Goal: Task Accomplishment & Management: Manage account settings

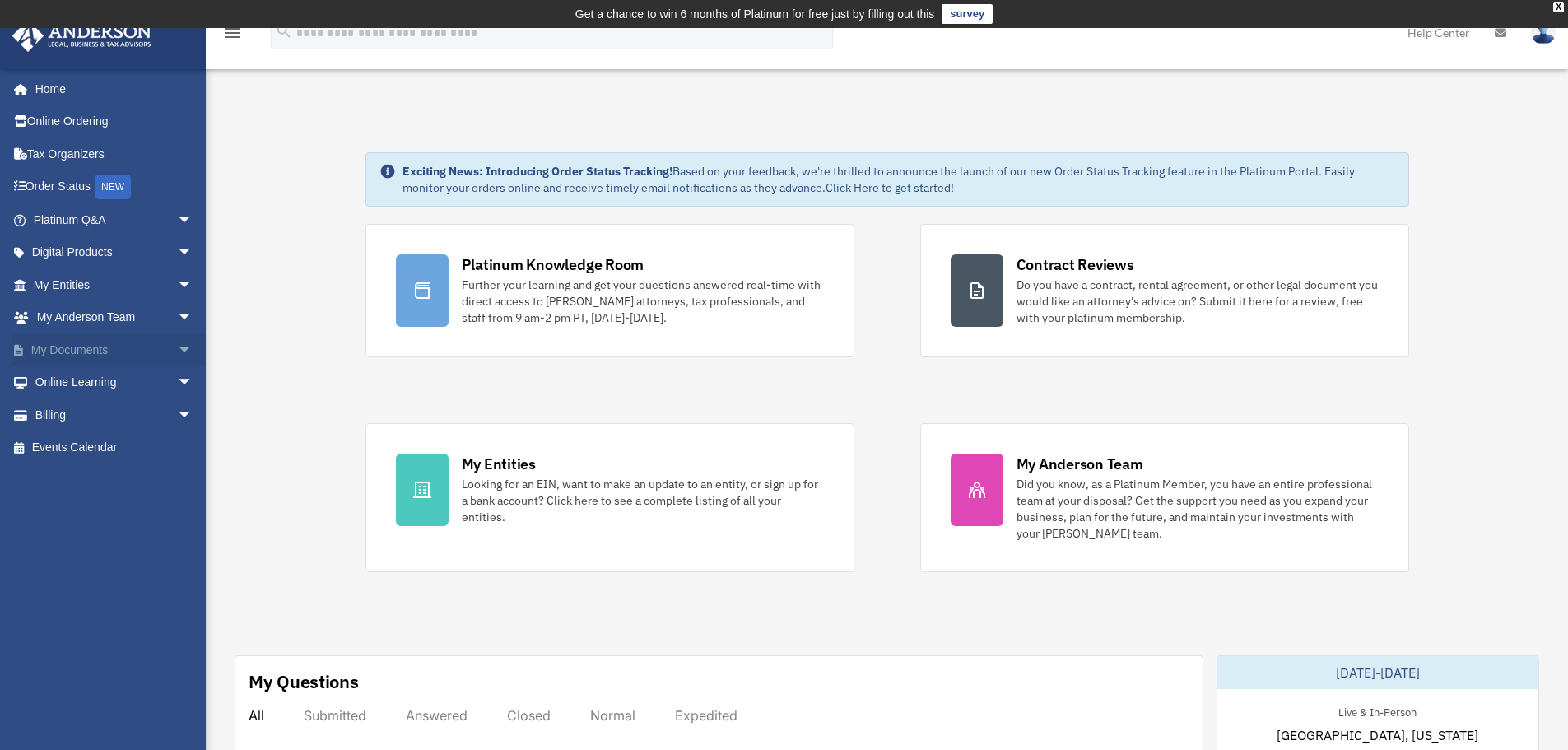
click at [177, 350] on span "arrow_drop_down" at bounding box center [193, 351] width 33 height 34
click at [56, 386] on span at bounding box center [54, 383] width 11 height 12
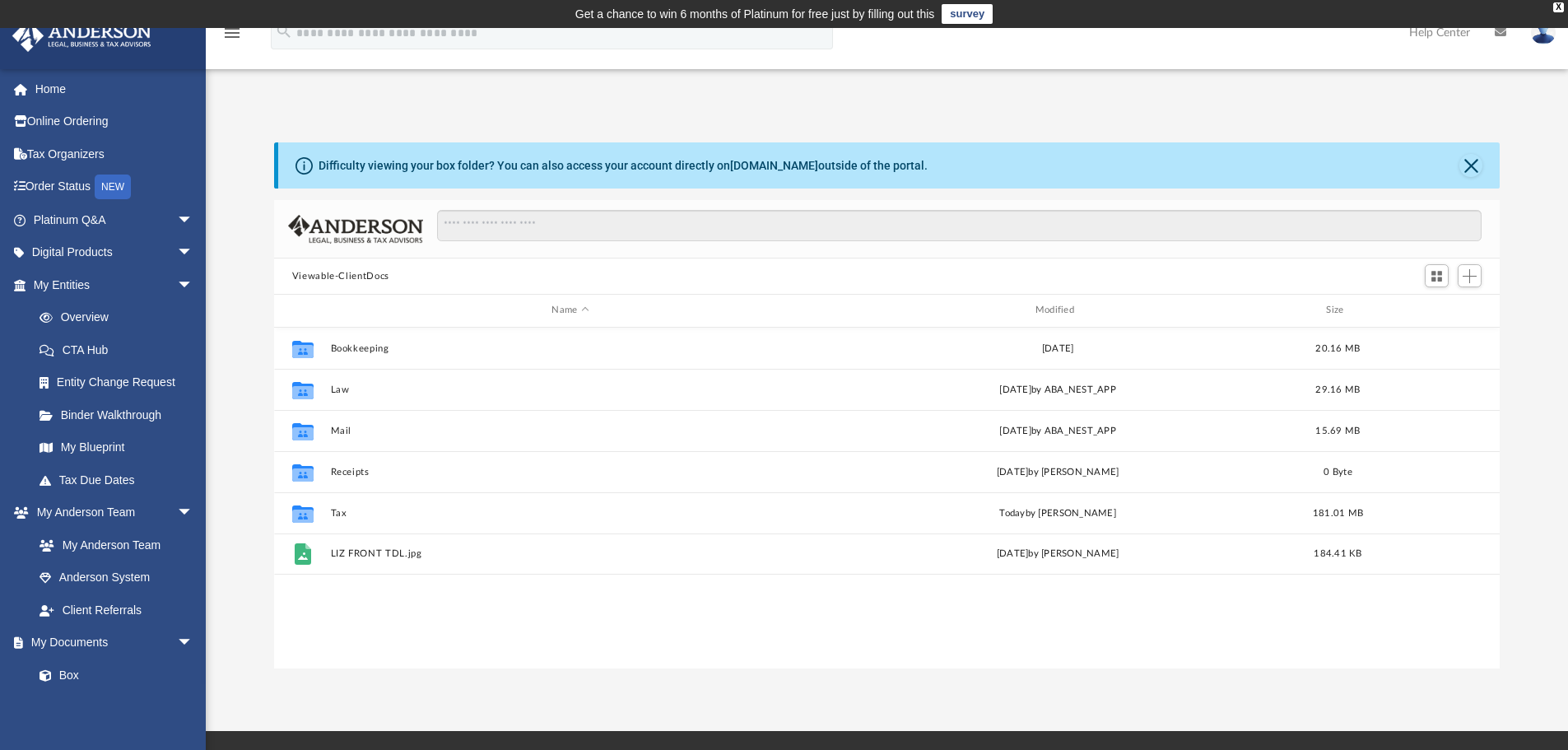
scroll to position [362, 1213]
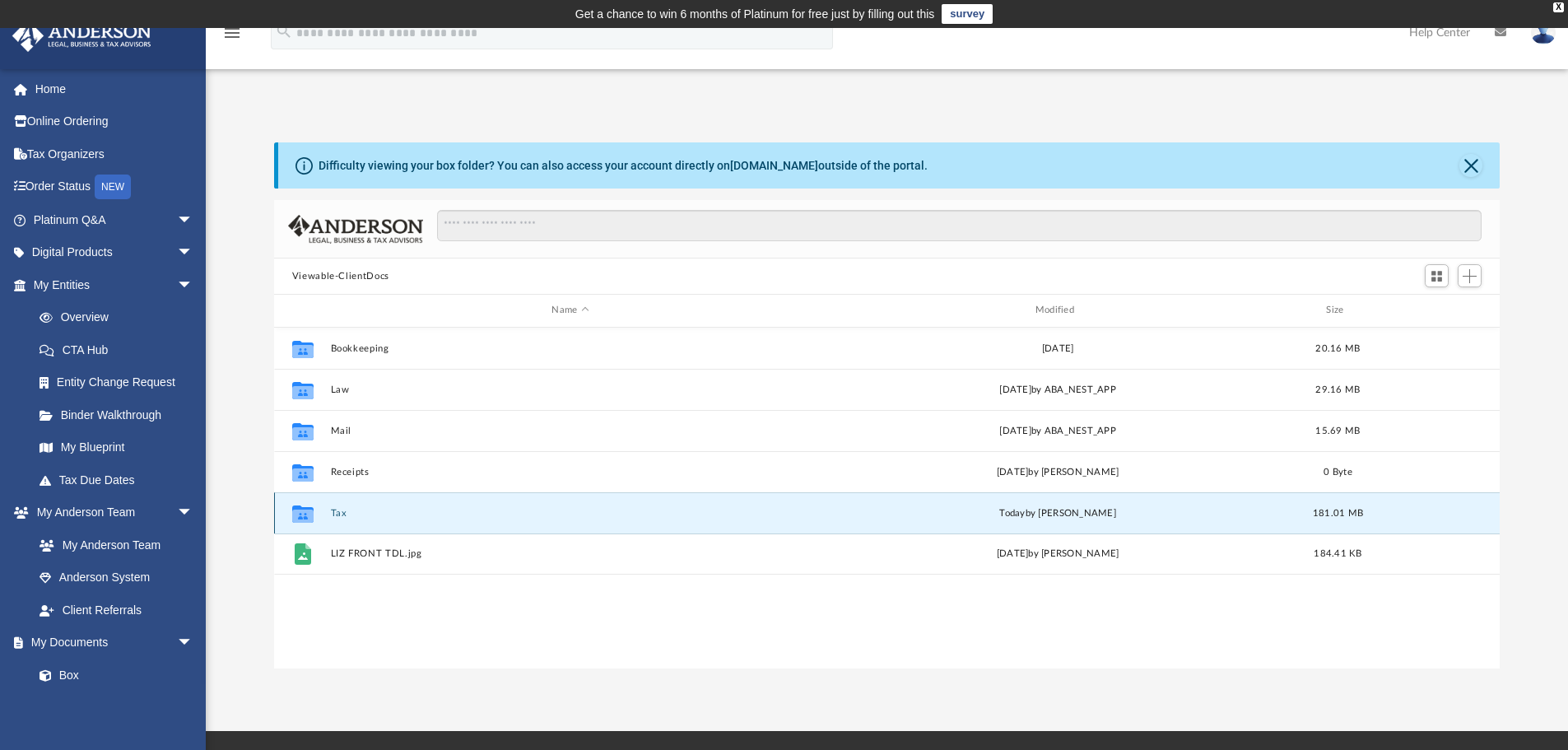
click at [342, 512] on button "Tax" at bounding box center [570, 513] width 480 height 11
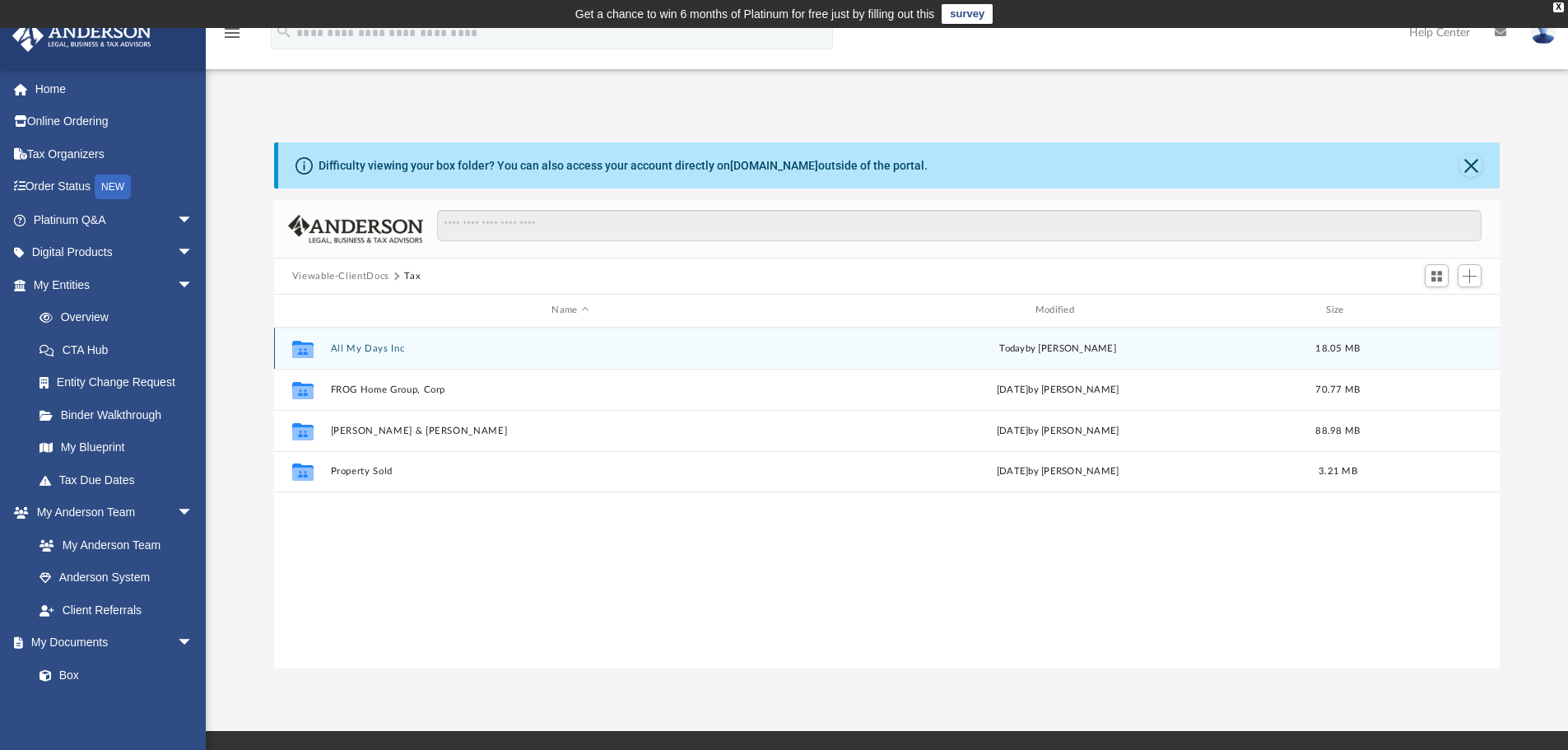
click at [376, 349] on button "All My Days Inc" at bounding box center [570, 348] width 480 height 11
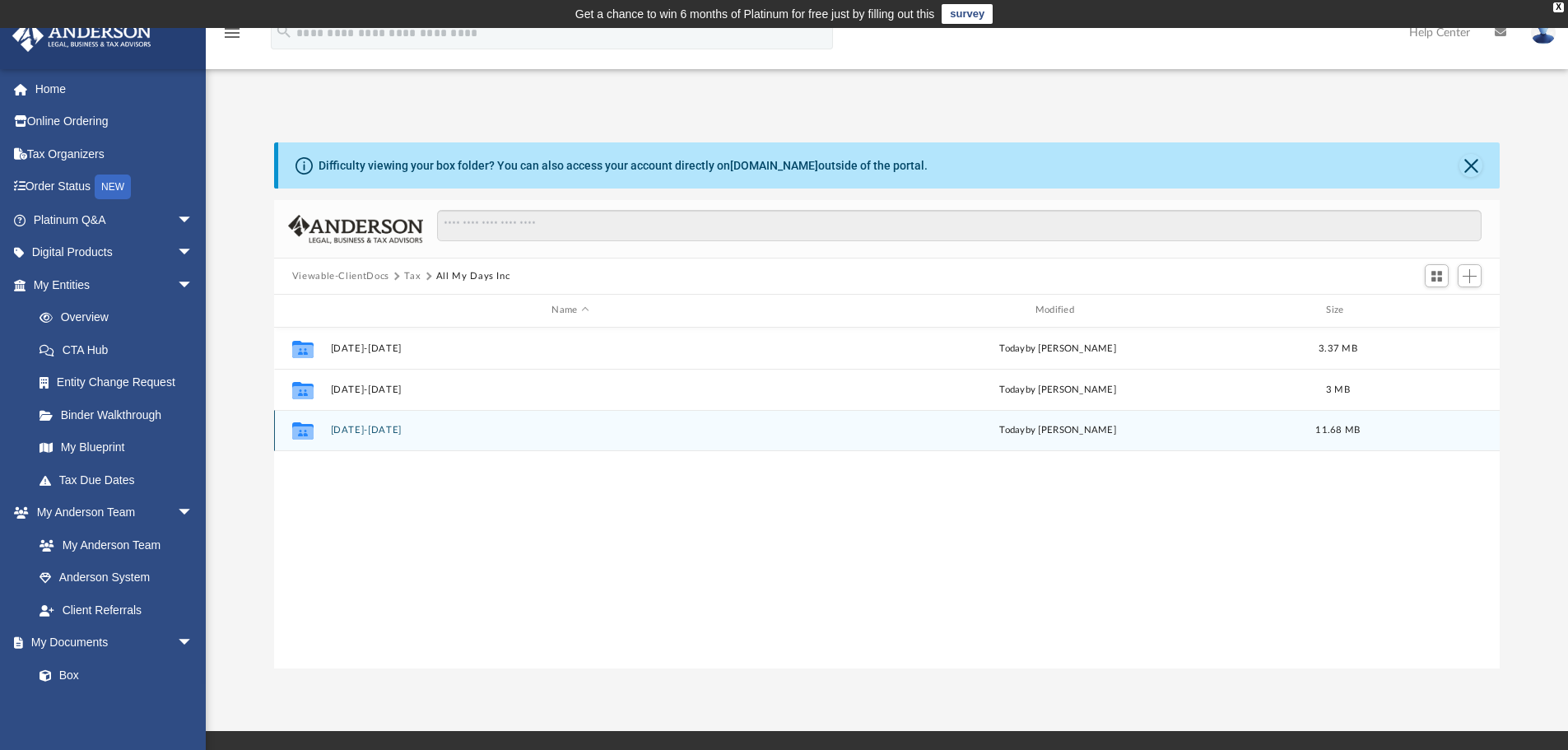
click at [370, 427] on button "2024-2025" at bounding box center [570, 430] width 480 height 11
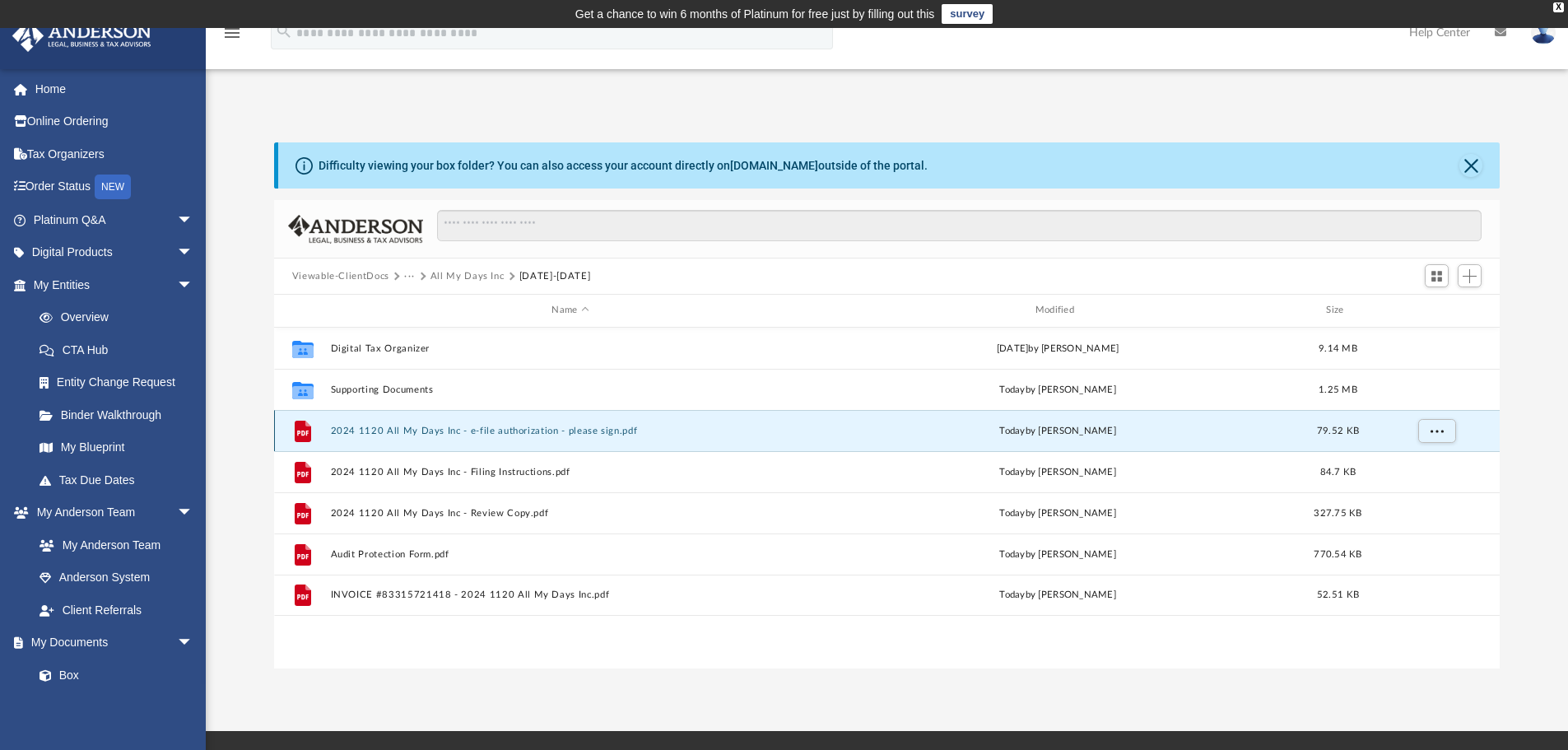
click at [598, 433] on button "2024 1120 All My Days Inc - e-file authorization - please sign.pdf" at bounding box center [570, 431] width 480 height 11
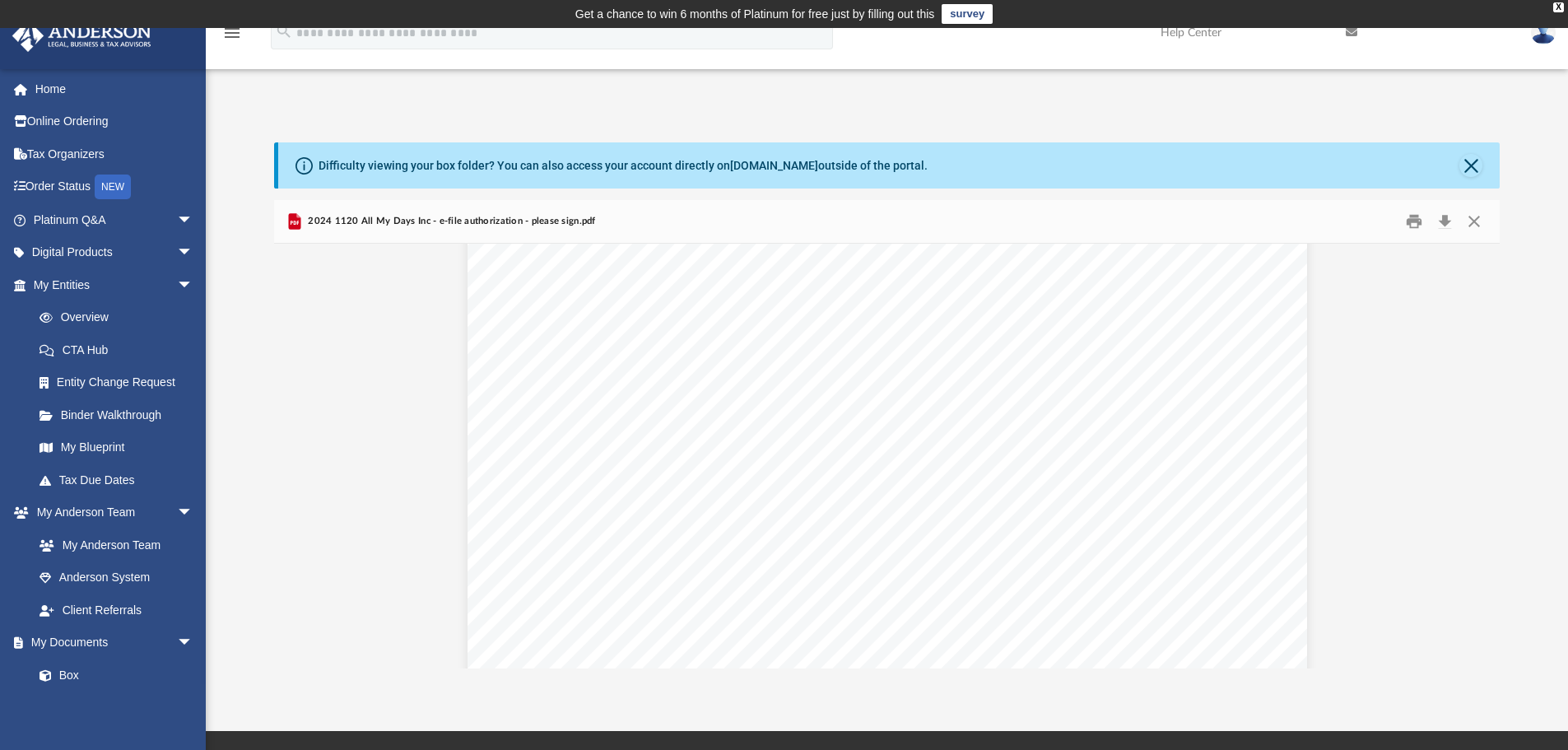
scroll to position [329, 0]
click at [1470, 162] on button "Close" at bounding box center [1470, 165] width 23 height 23
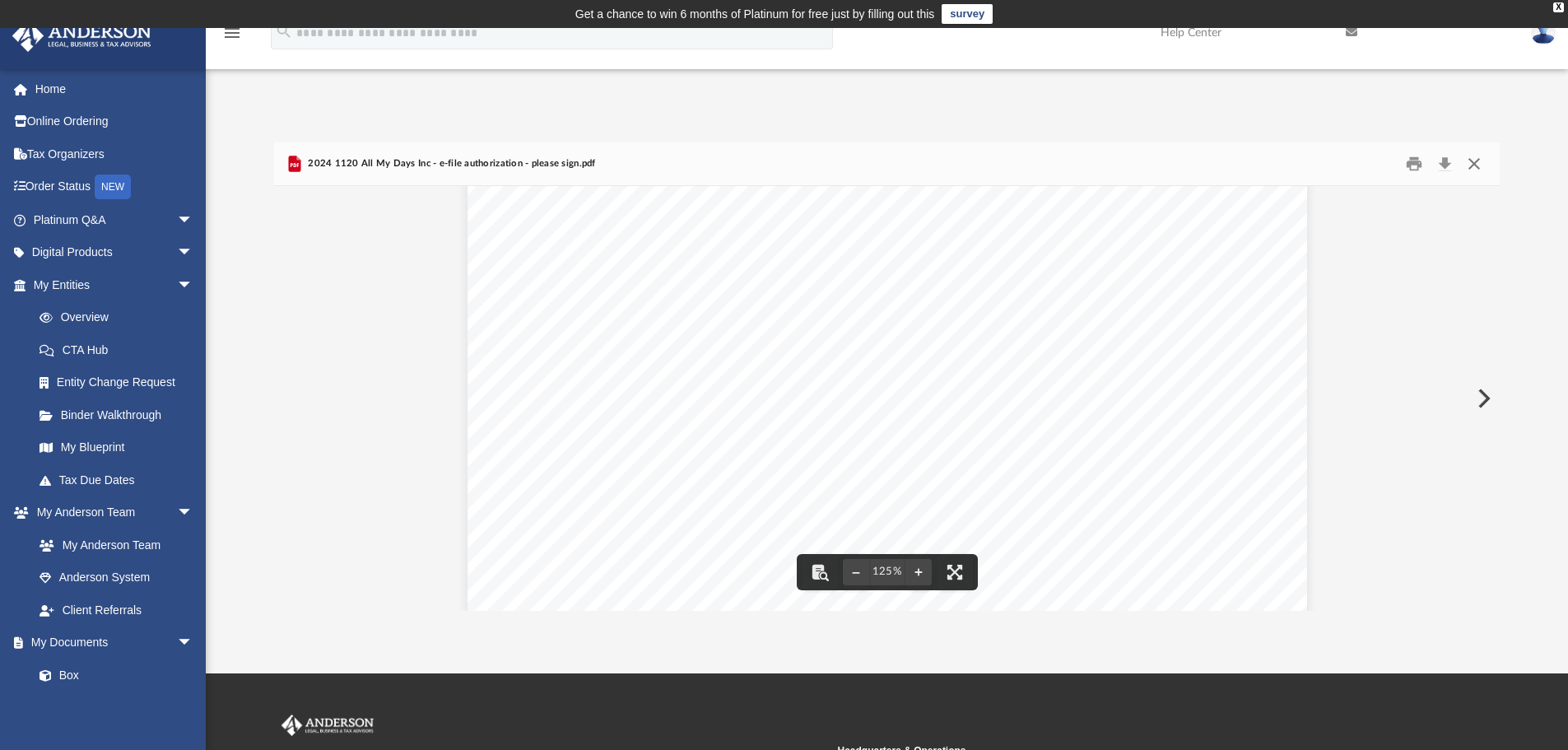
click at [1475, 164] on button "Close" at bounding box center [1474, 164] width 30 height 26
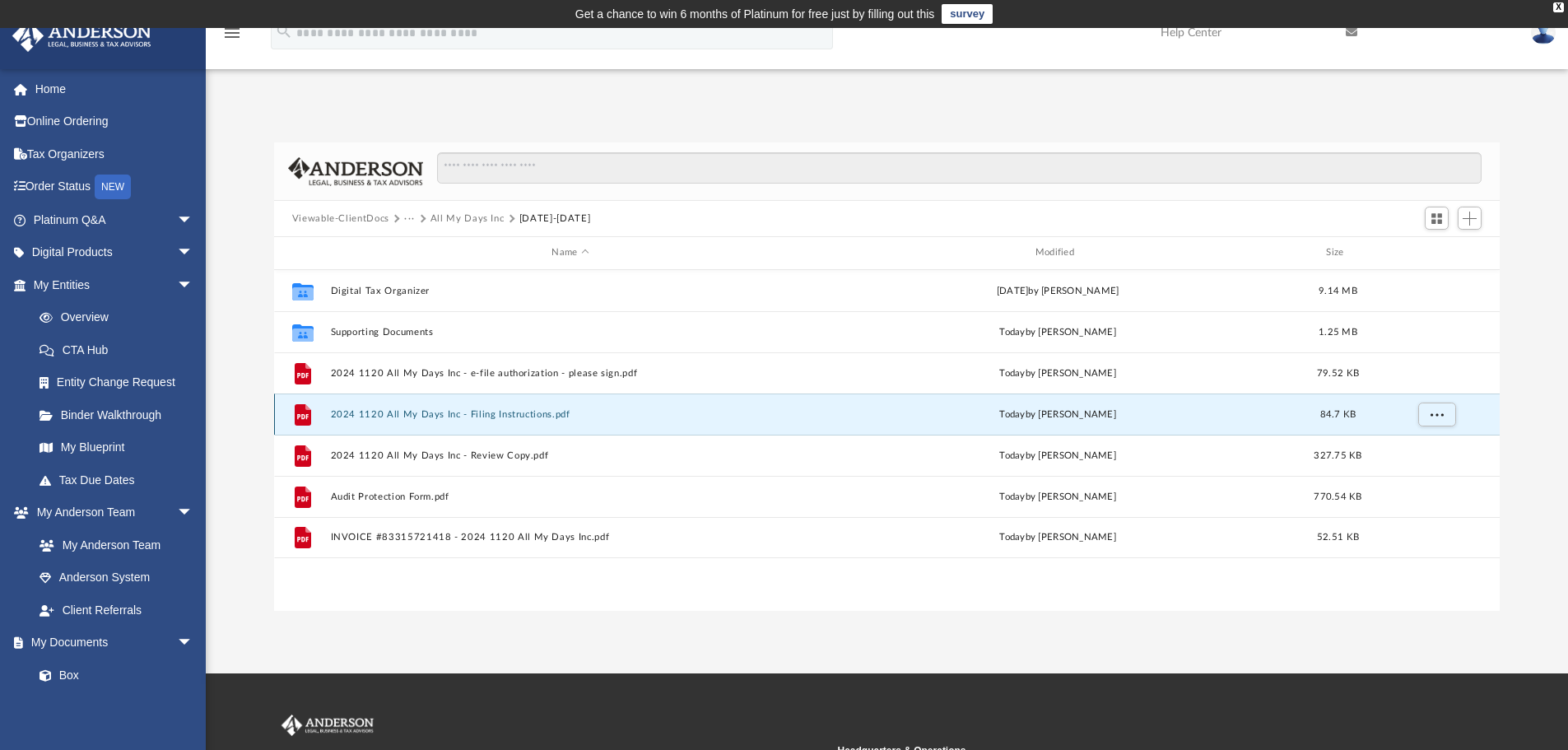
click at [438, 417] on button "2024 1120 All My Days Inc - Filing Instructions.pdf" at bounding box center [570, 415] width 480 height 11
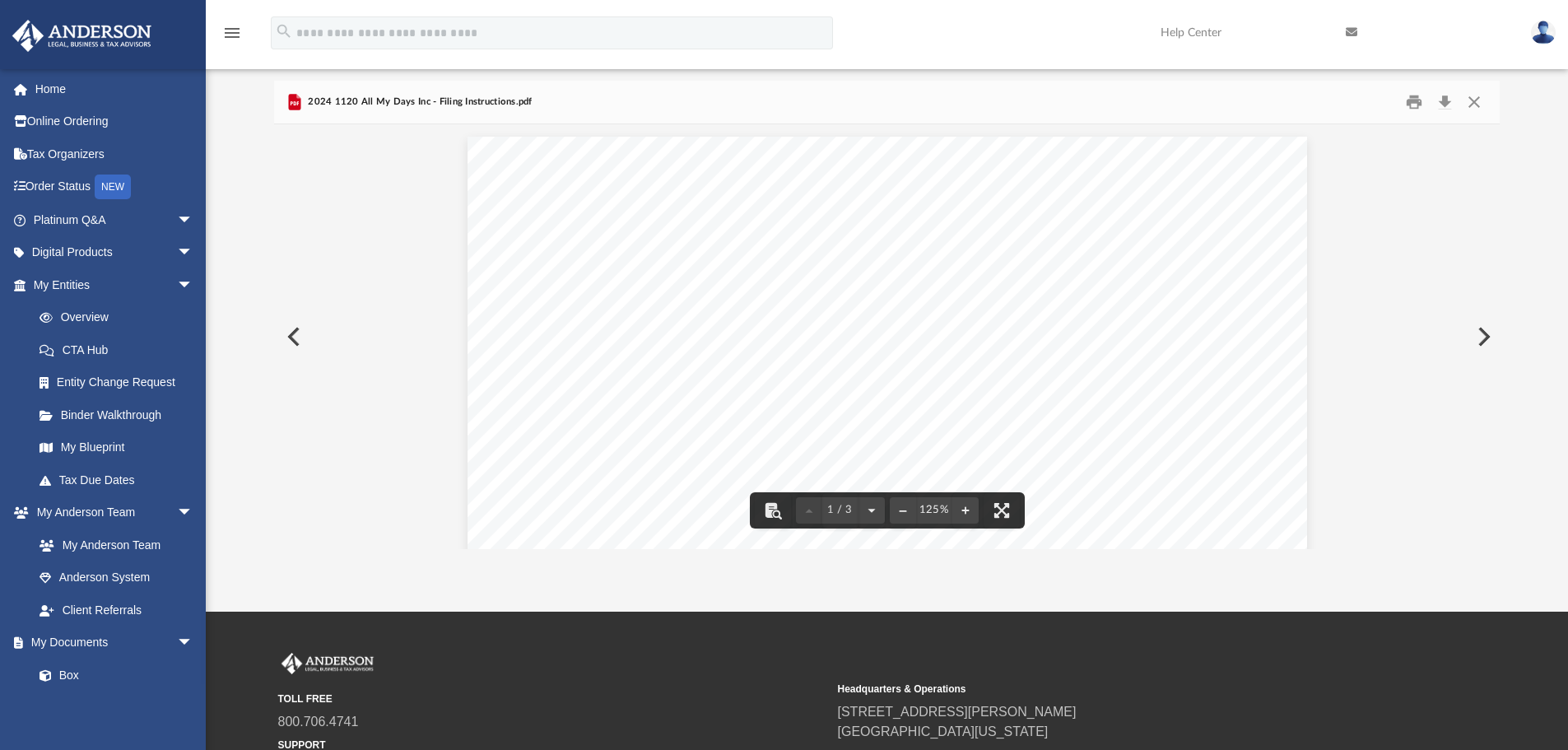
scroll to position [0, 0]
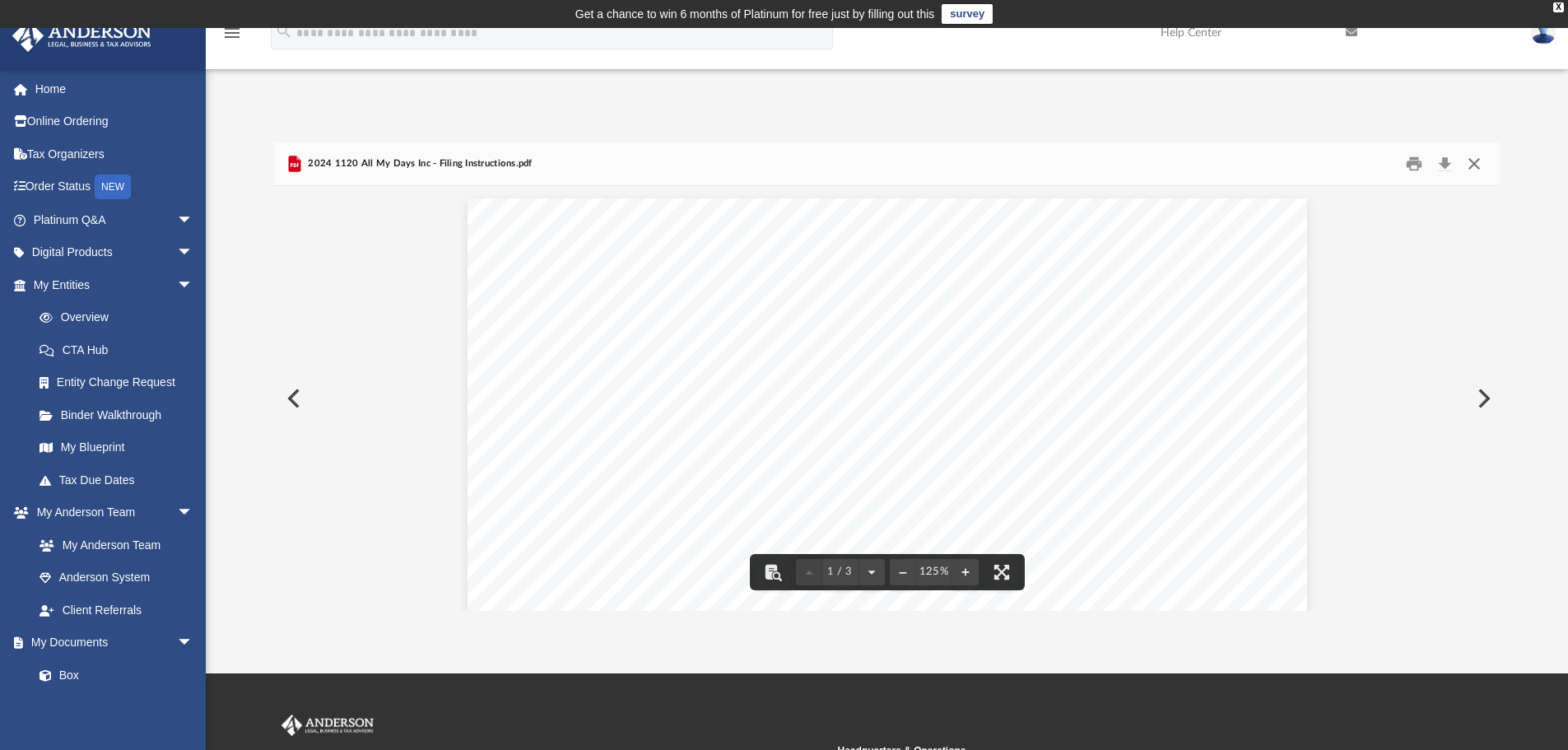
click at [1476, 162] on button "Close" at bounding box center [1474, 164] width 30 height 26
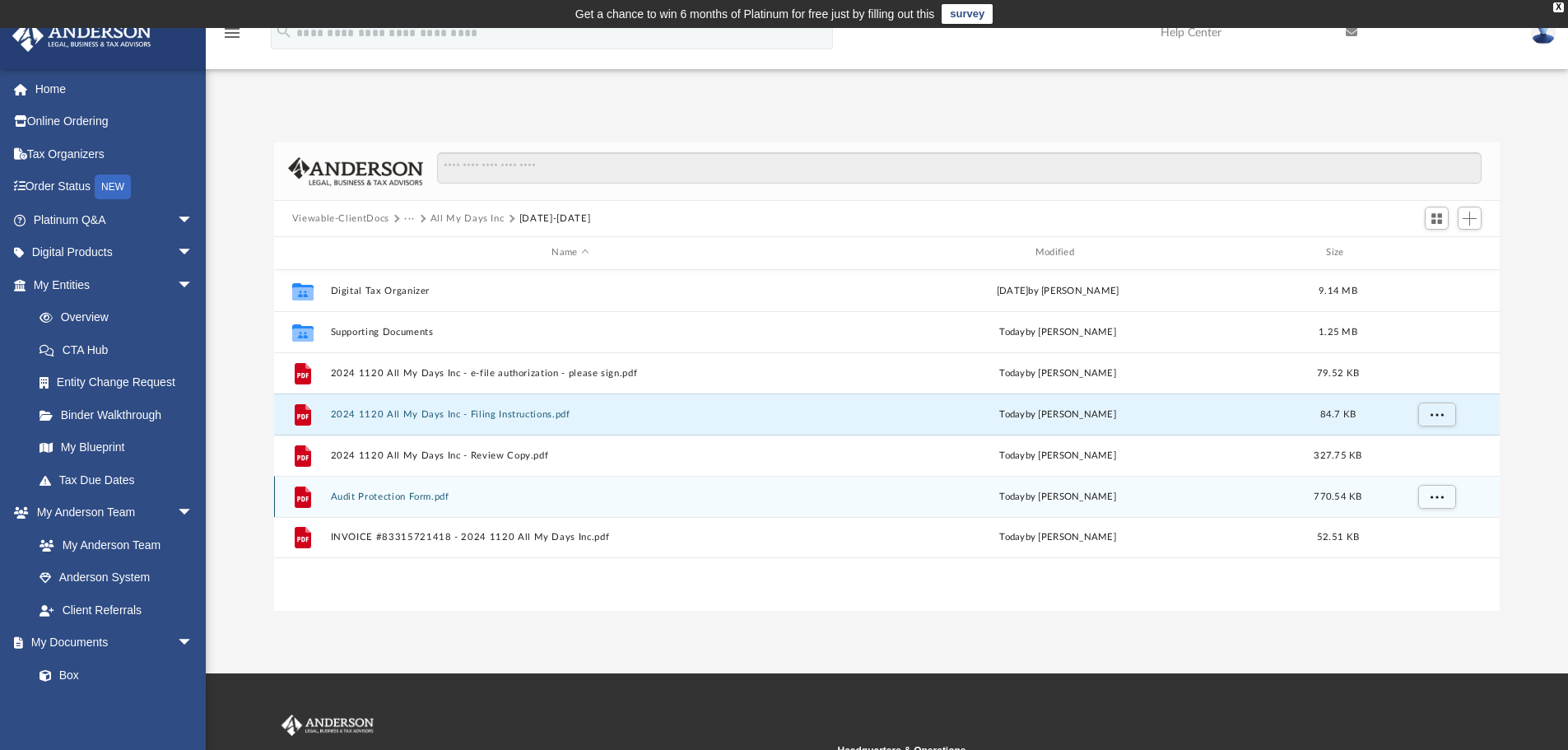
click at [420, 495] on button "Audit Protection Form.pdf" at bounding box center [570, 496] width 480 height 11
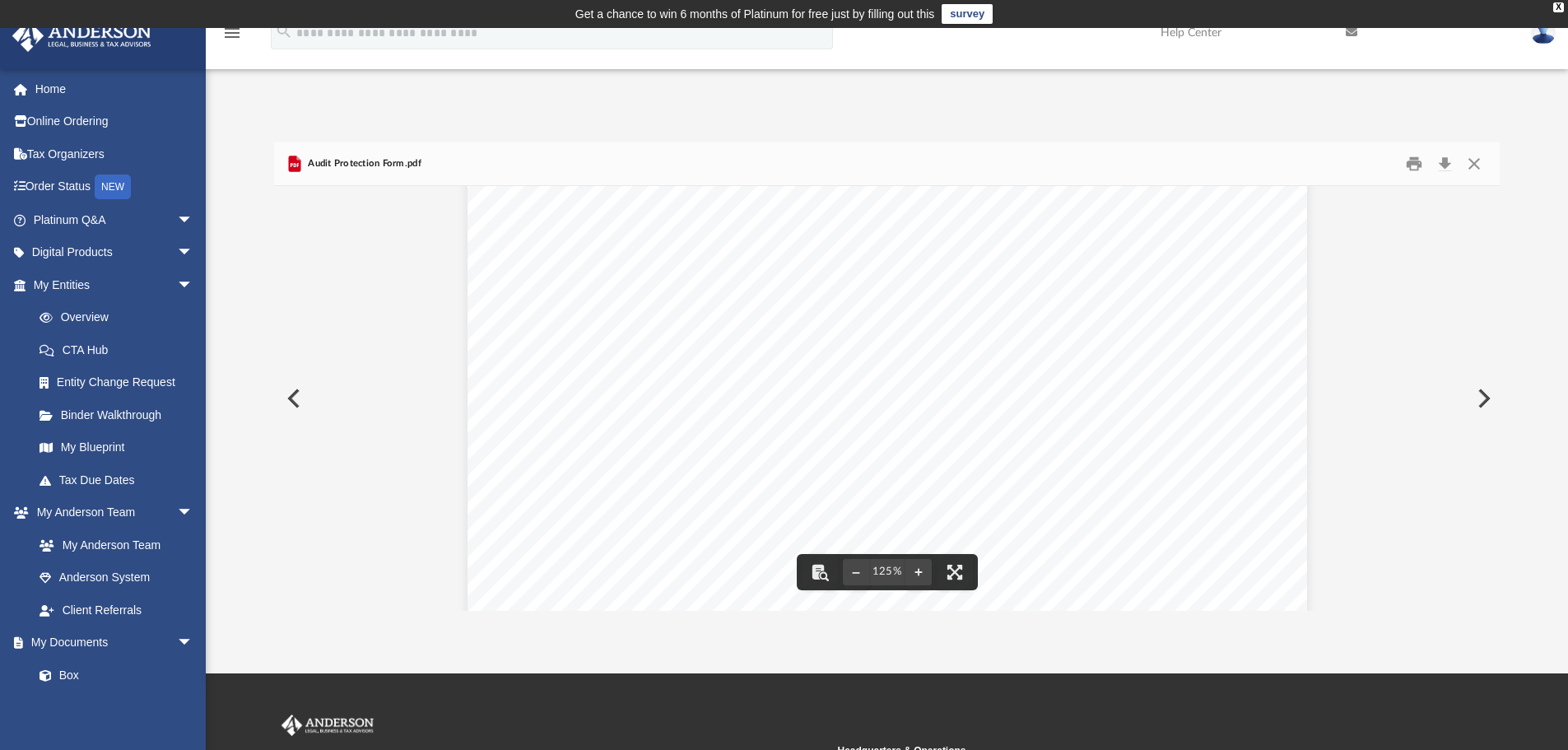
scroll to position [247, 0]
click at [1479, 162] on button "Close" at bounding box center [1474, 164] width 30 height 26
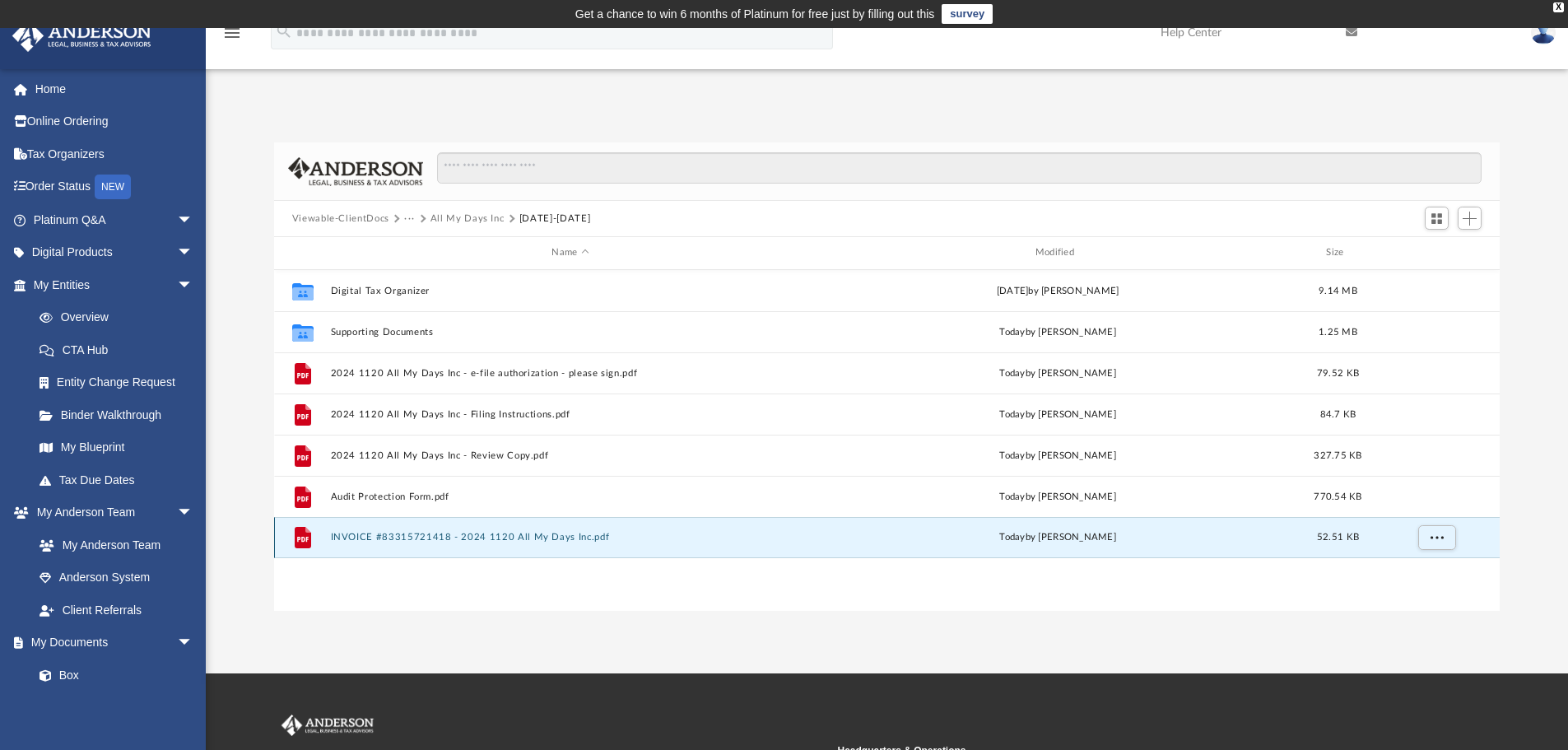
click at [419, 539] on button "INVOICE #83315721418 - 2024 1120 All My Days Inc.pdf" at bounding box center [570, 537] width 480 height 11
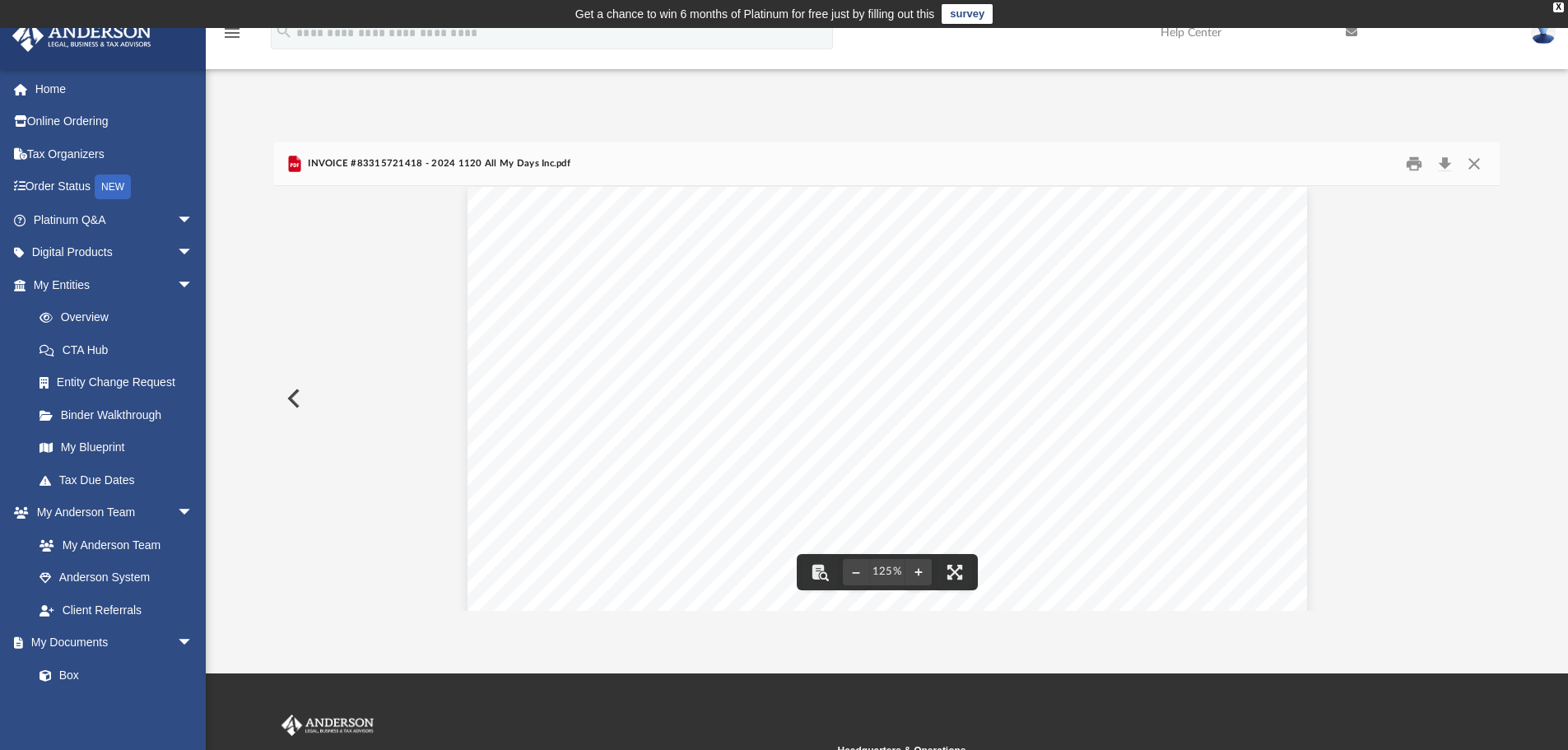
scroll to position [0, 0]
click at [1477, 165] on button "Close" at bounding box center [1474, 164] width 30 height 26
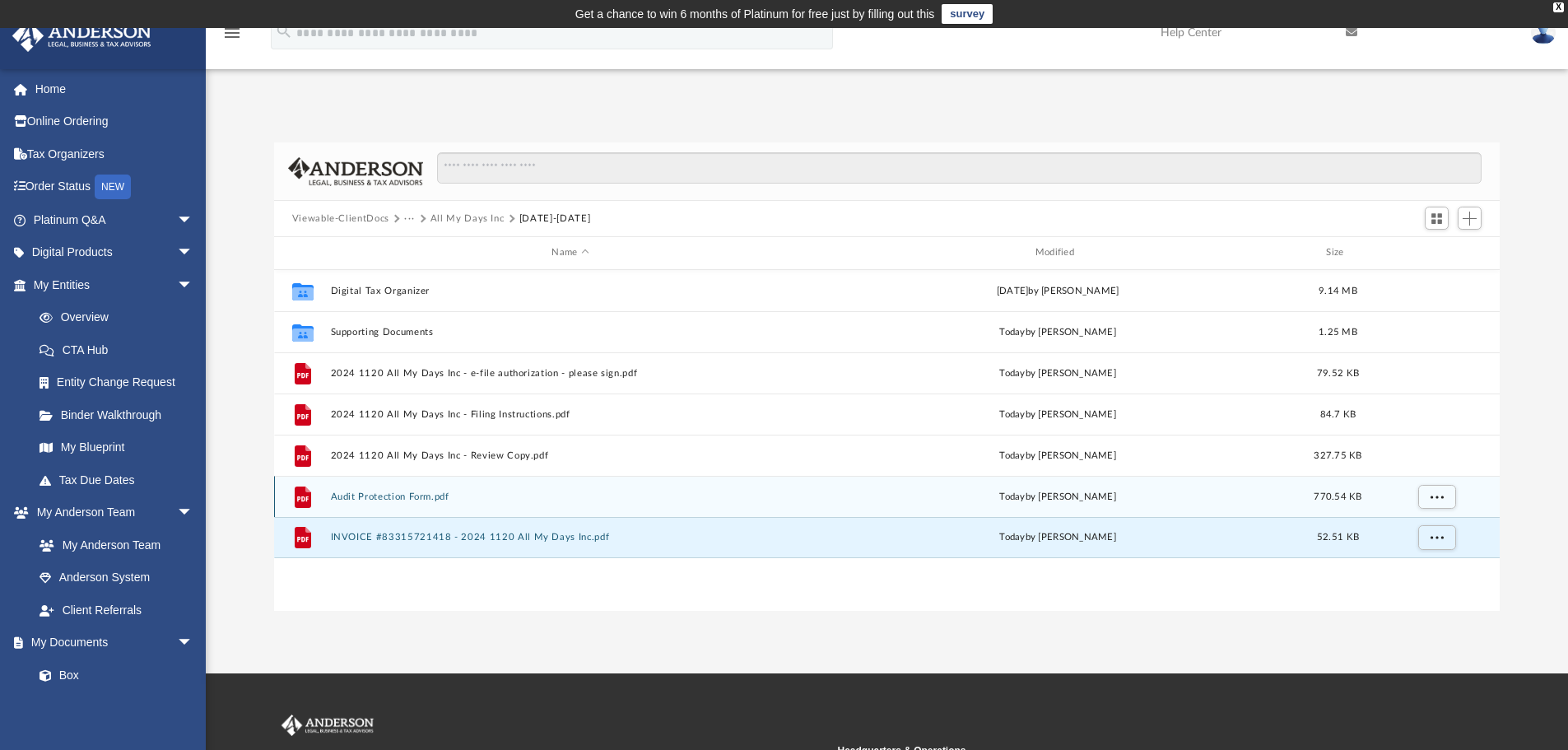
click at [431, 491] on button "Audit Protection Form.pdf" at bounding box center [570, 496] width 480 height 11
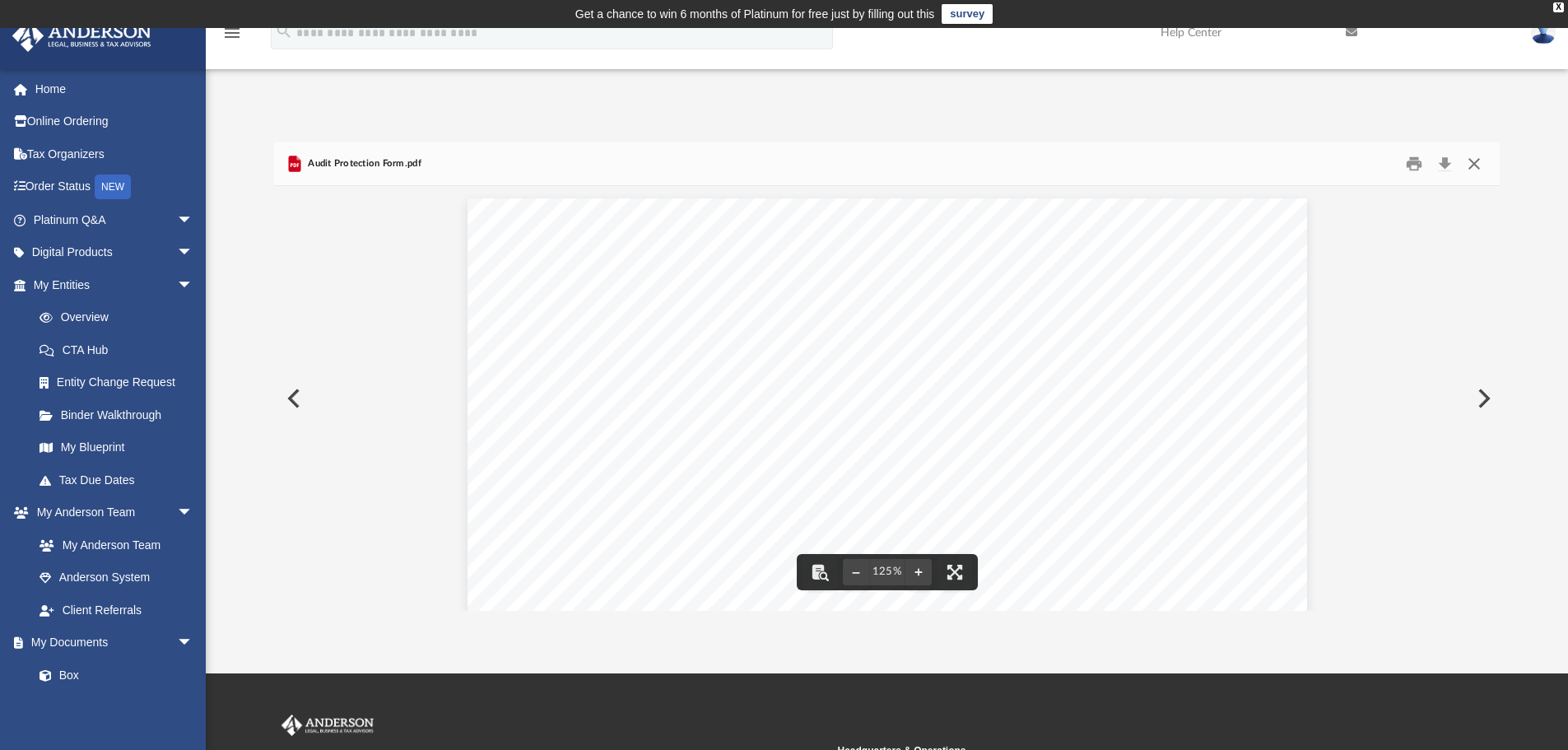
click at [1474, 162] on button "Close" at bounding box center [1474, 164] width 30 height 26
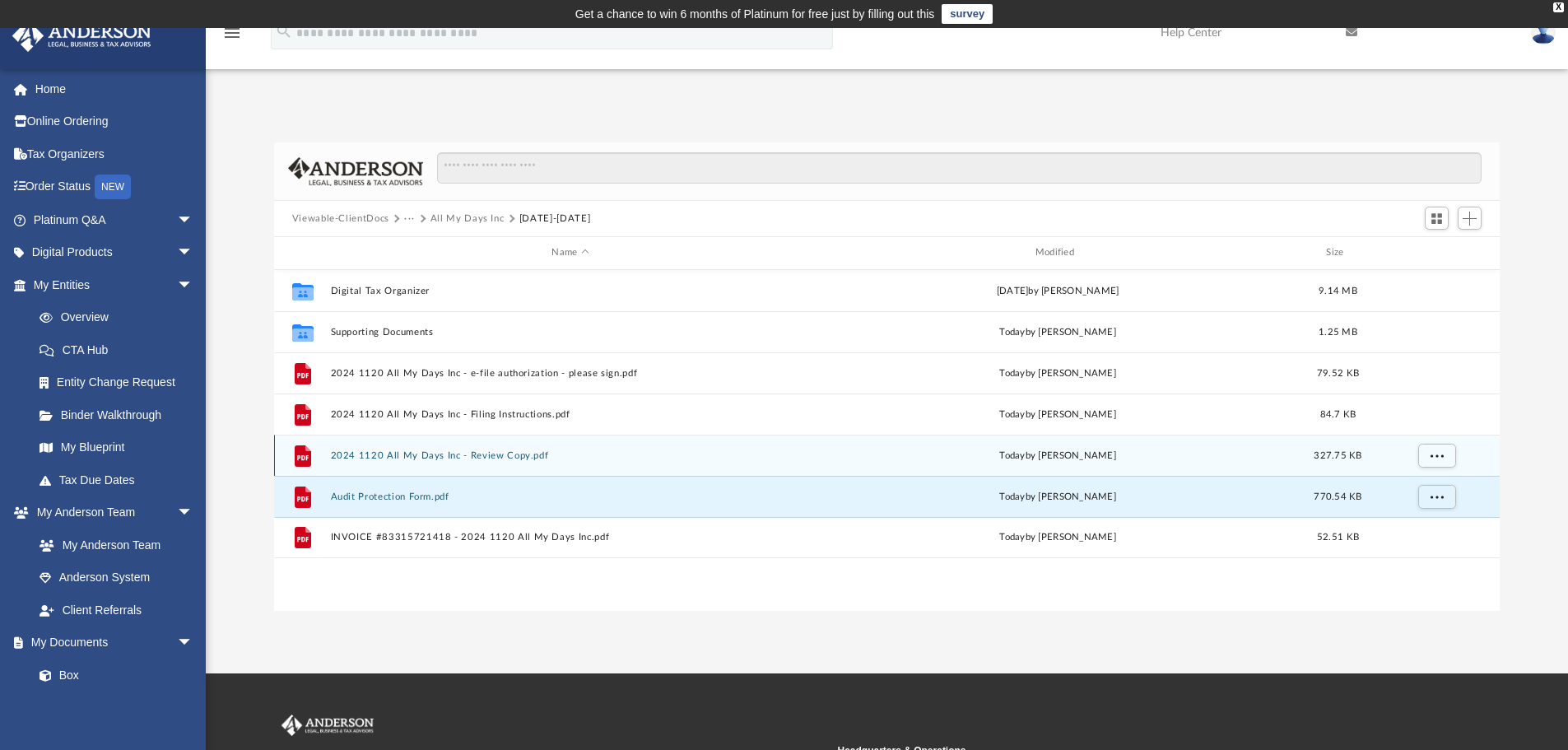
click at [451, 450] on button "2024 1120 All My Days Inc - Review Copy.pdf" at bounding box center [570, 455] width 480 height 11
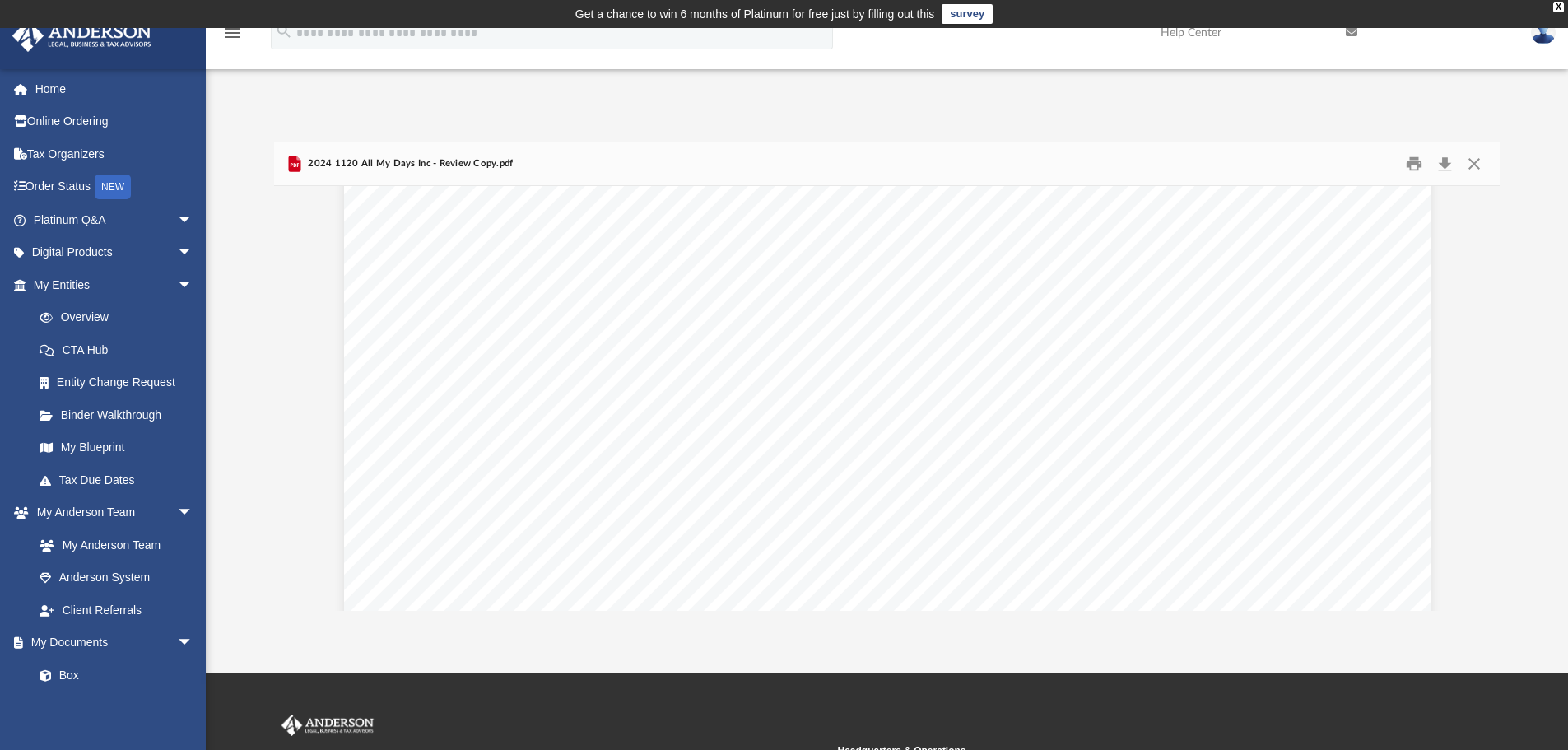
scroll to position [26371, 0]
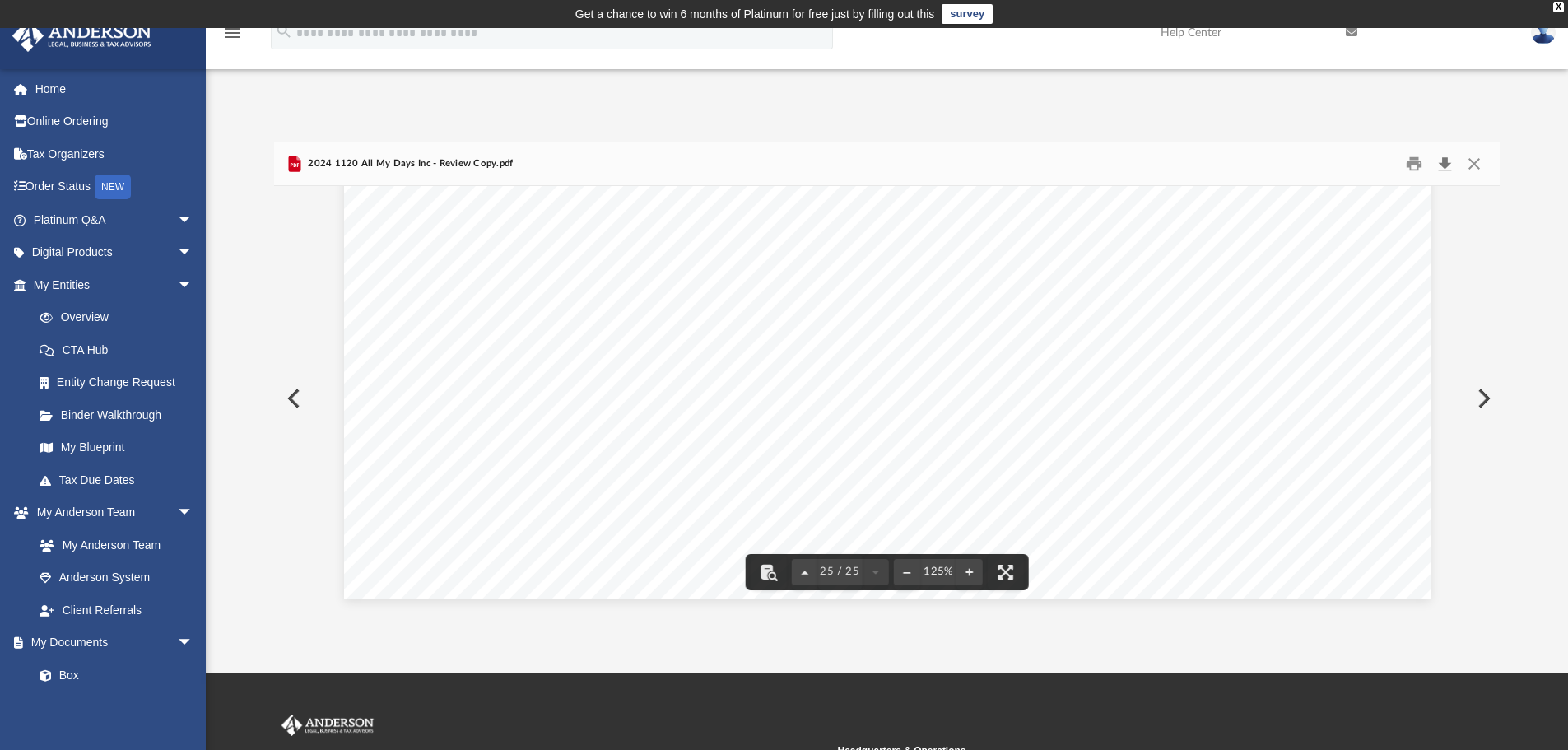
click at [1443, 156] on button "Download" at bounding box center [1445, 164] width 30 height 26
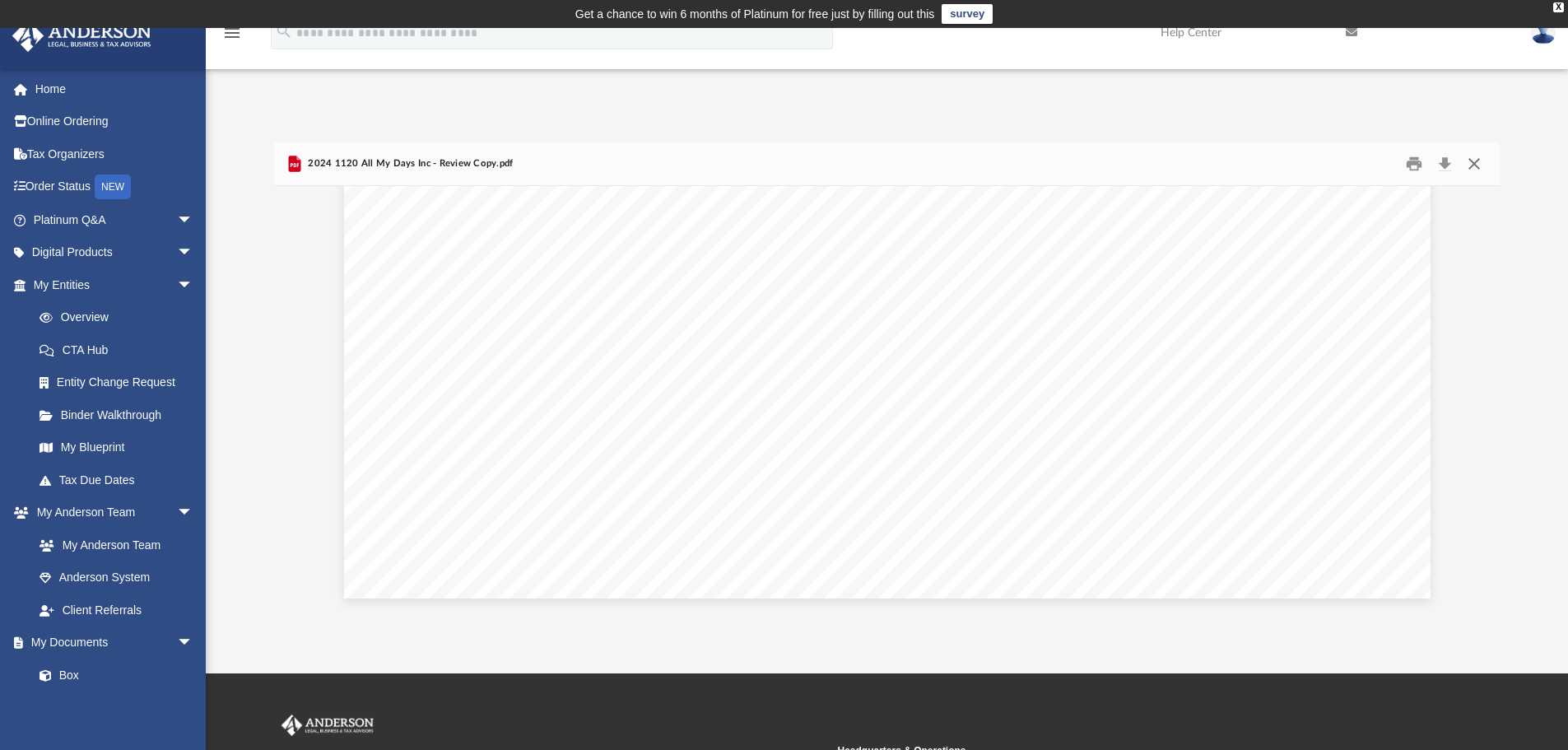
click at [1478, 165] on button "Close" at bounding box center [1474, 164] width 30 height 26
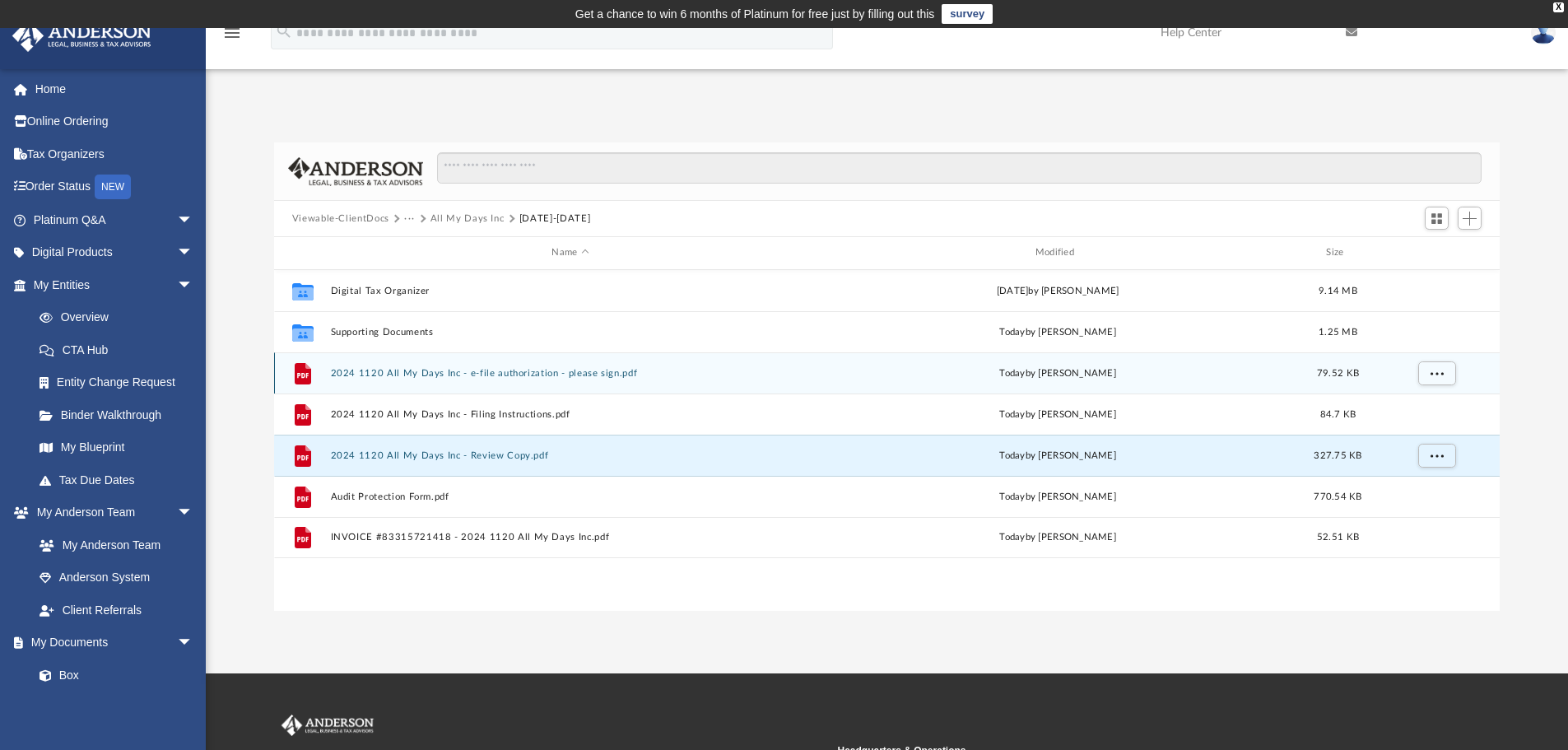
click at [559, 374] on button "2024 1120 All My Days Inc - e-file authorization - please sign.pdf" at bounding box center [570, 373] width 480 height 11
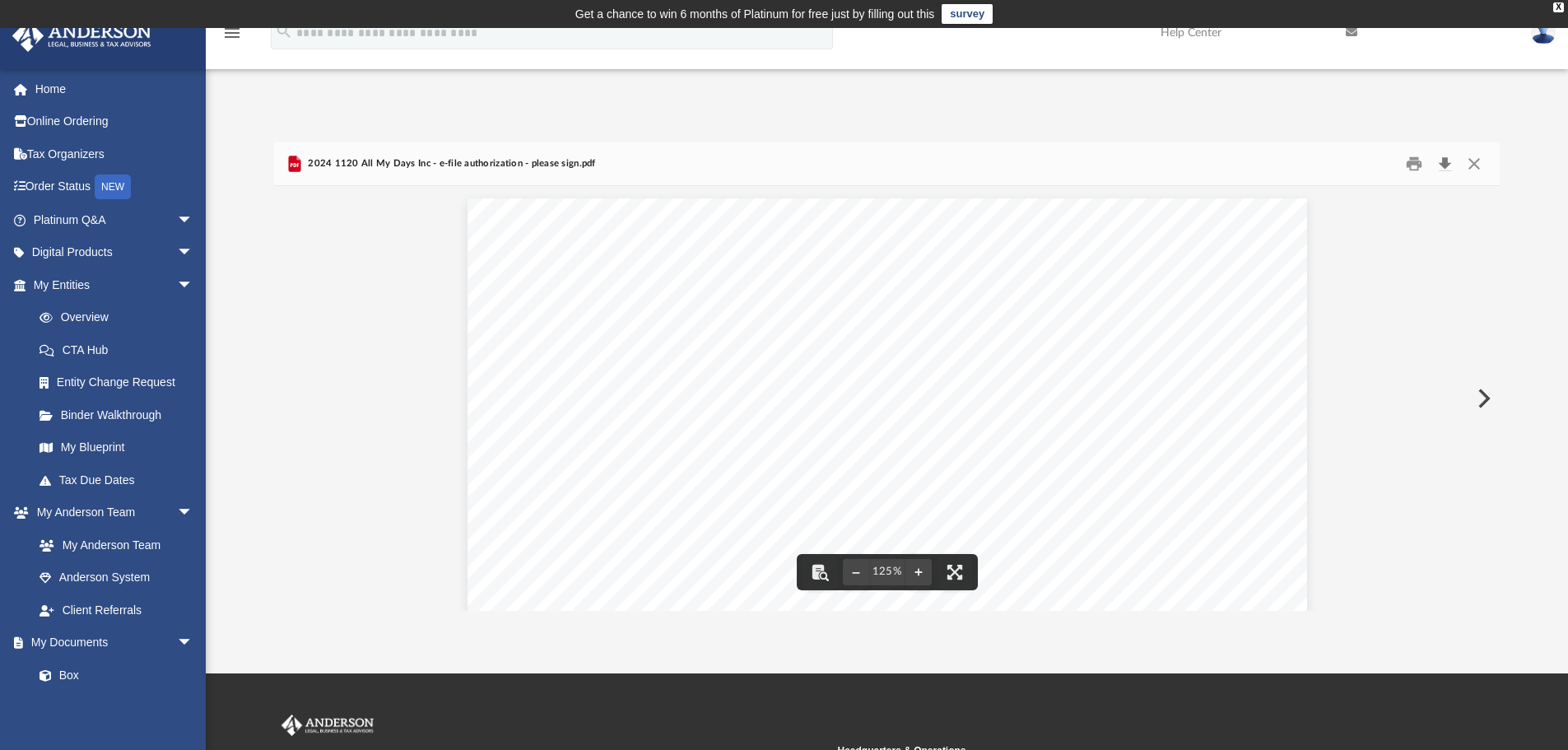
click at [1448, 158] on button "Download" at bounding box center [1445, 164] width 30 height 26
click at [1411, 165] on button "Print" at bounding box center [1414, 164] width 33 height 26
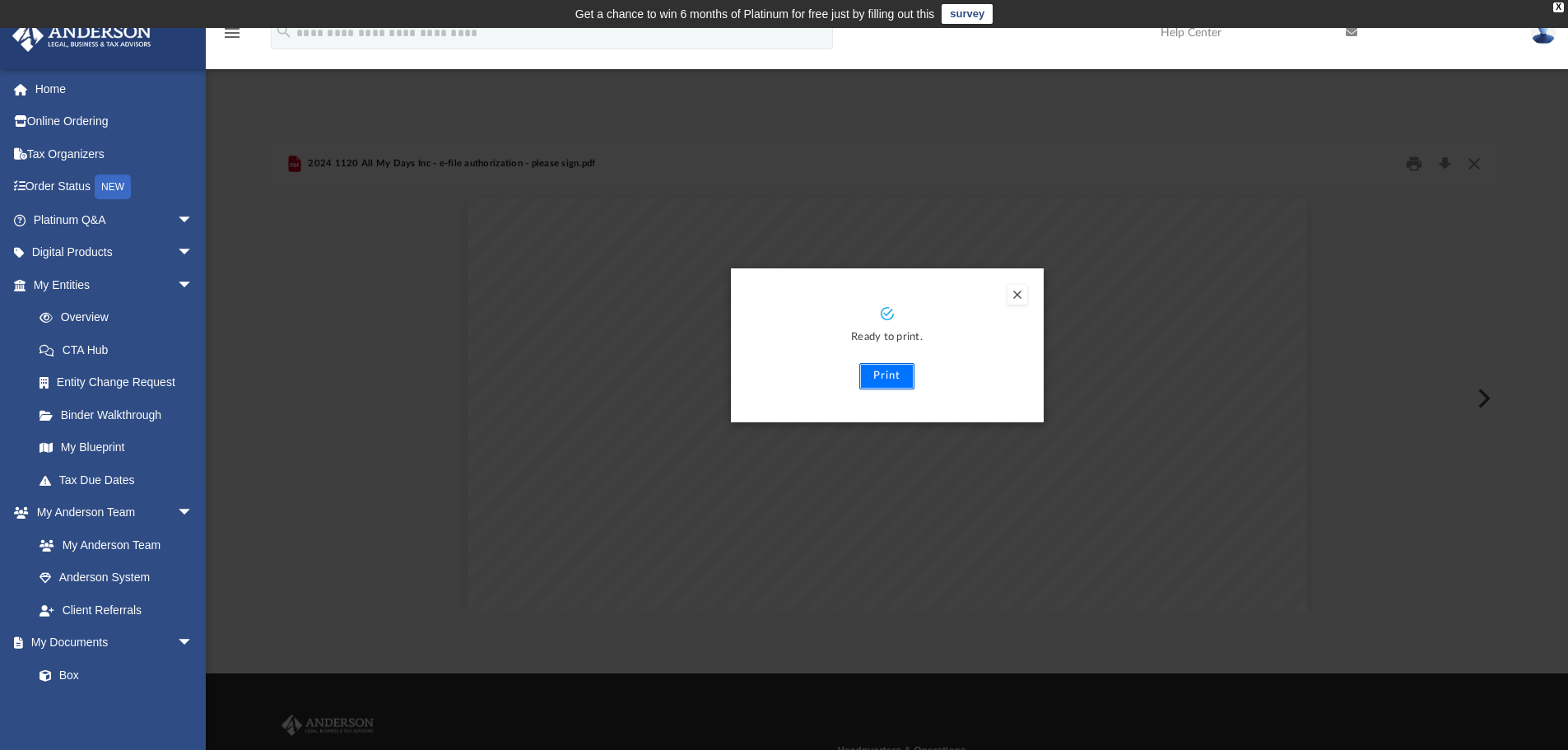
click at [890, 374] on button "Print" at bounding box center [887, 375] width 55 height 26
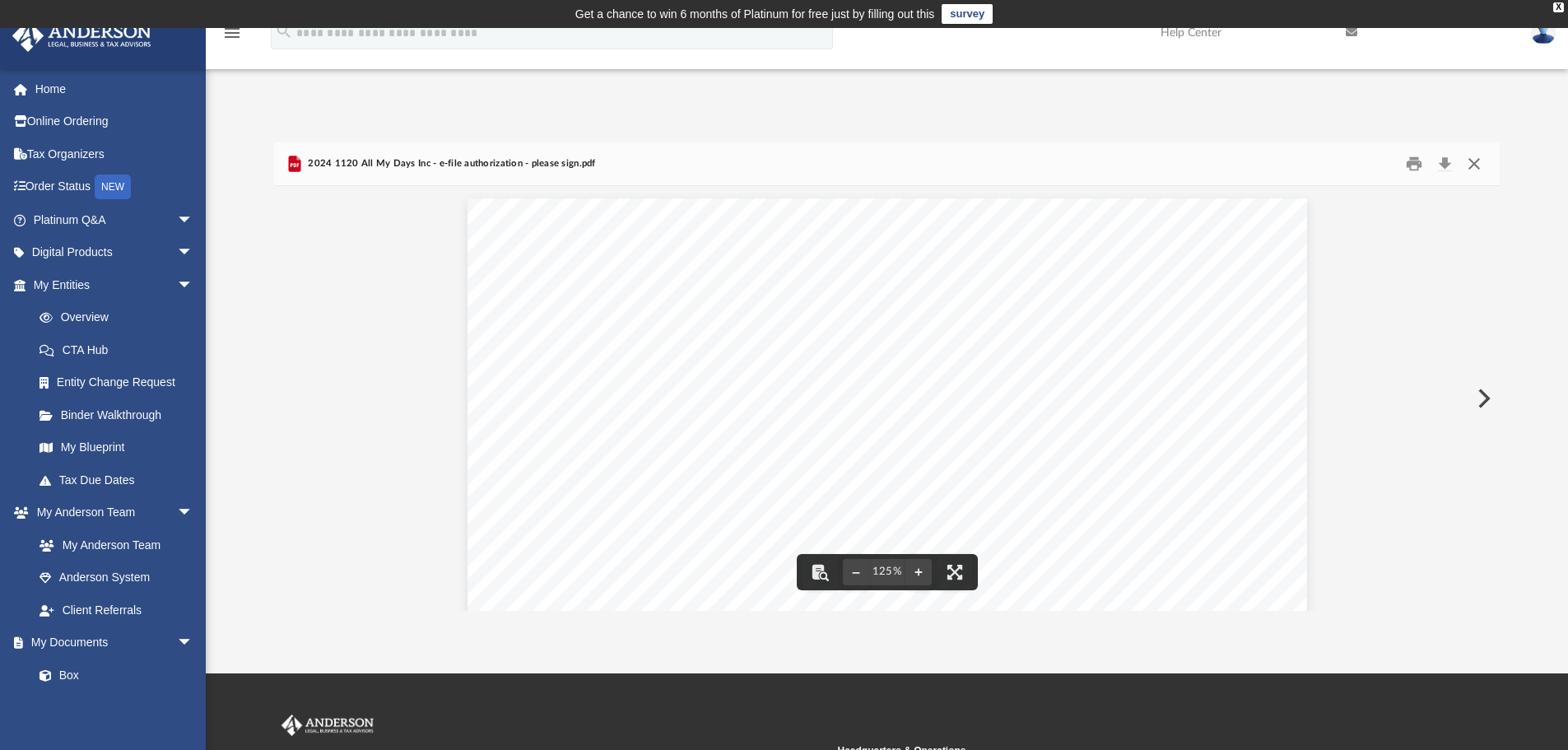
click at [1474, 163] on button "Close" at bounding box center [1474, 164] width 30 height 26
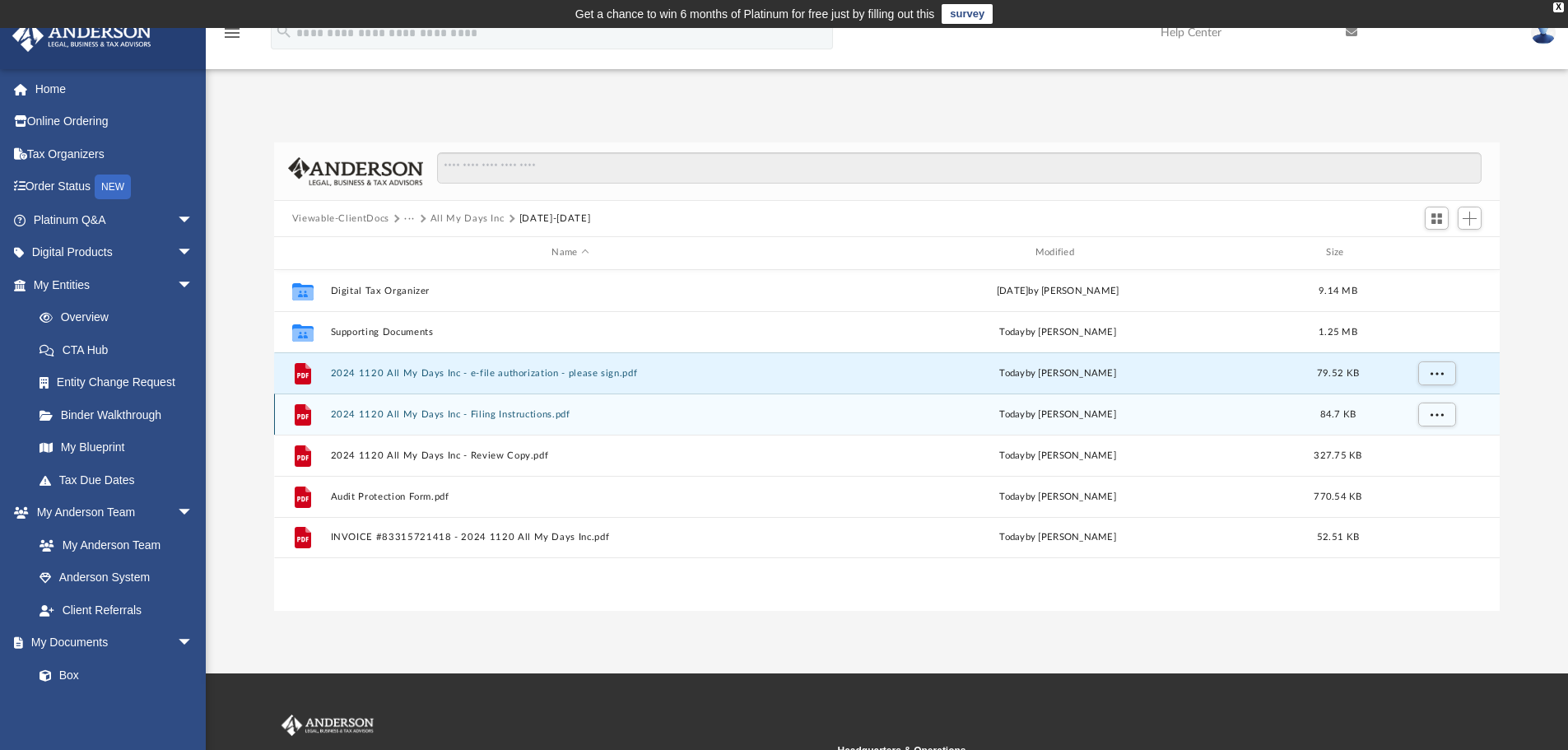
click at [422, 409] on button "2024 1120 All My Days Inc - Filing Instructions.pdf" at bounding box center [570, 415] width 480 height 11
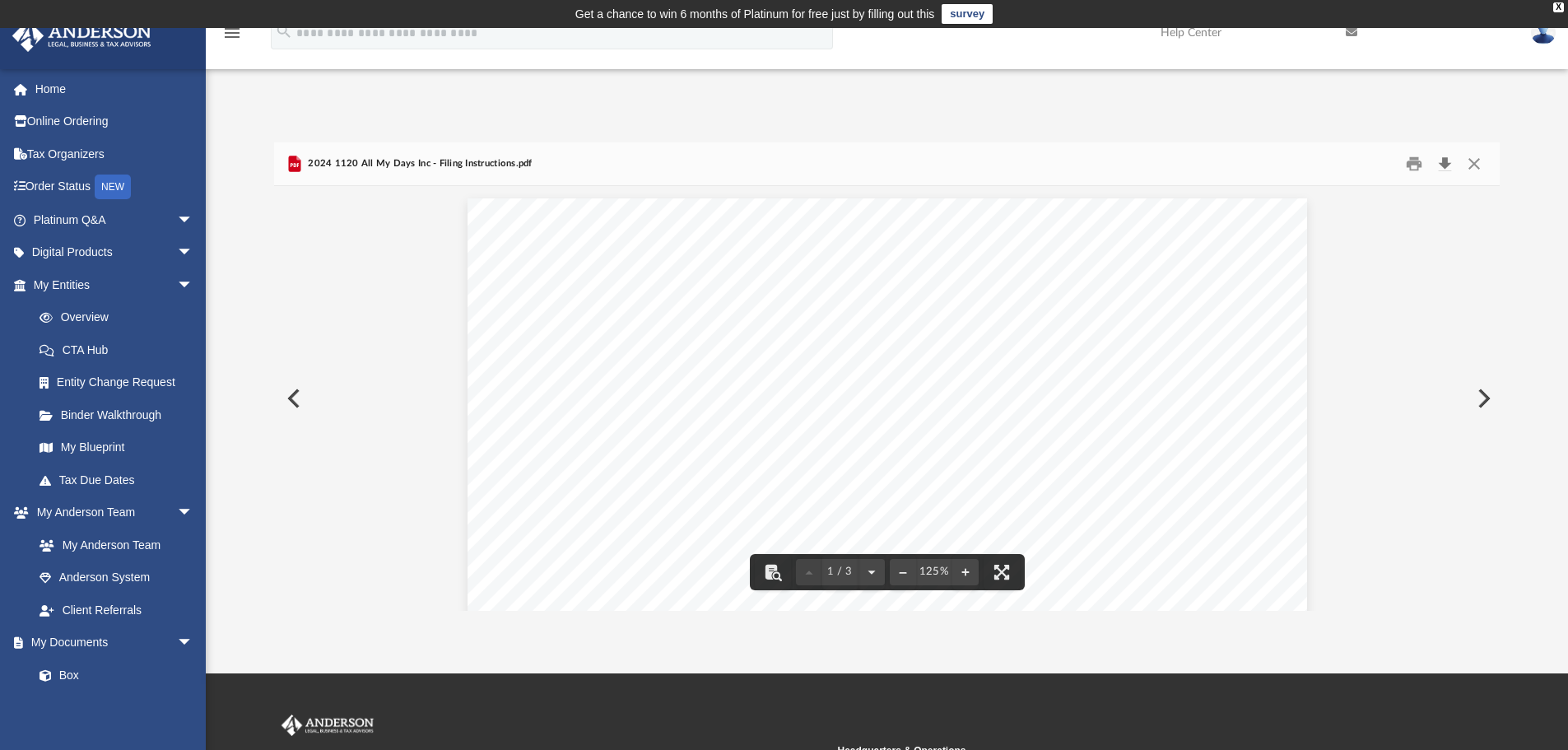
click at [1445, 160] on button "Download" at bounding box center [1445, 164] width 30 height 26
click at [1478, 165] on button "Close" at bounding box center [1474, 164] width 30 height 26
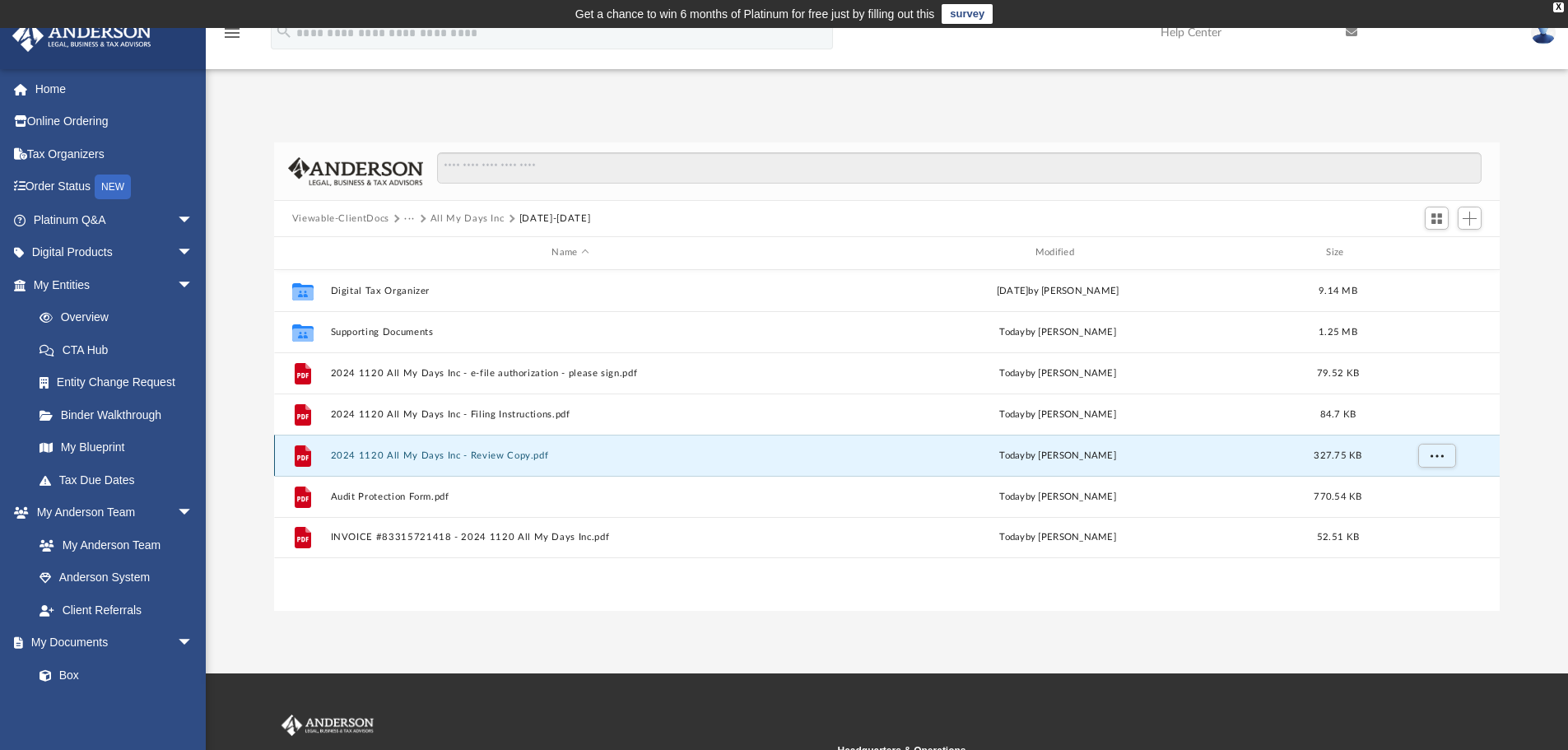
click at [406, 460] on button "2024 1120 All My Days Inc - Review Copy.pdf" at bounding box center [570, 455] width 480 height 11
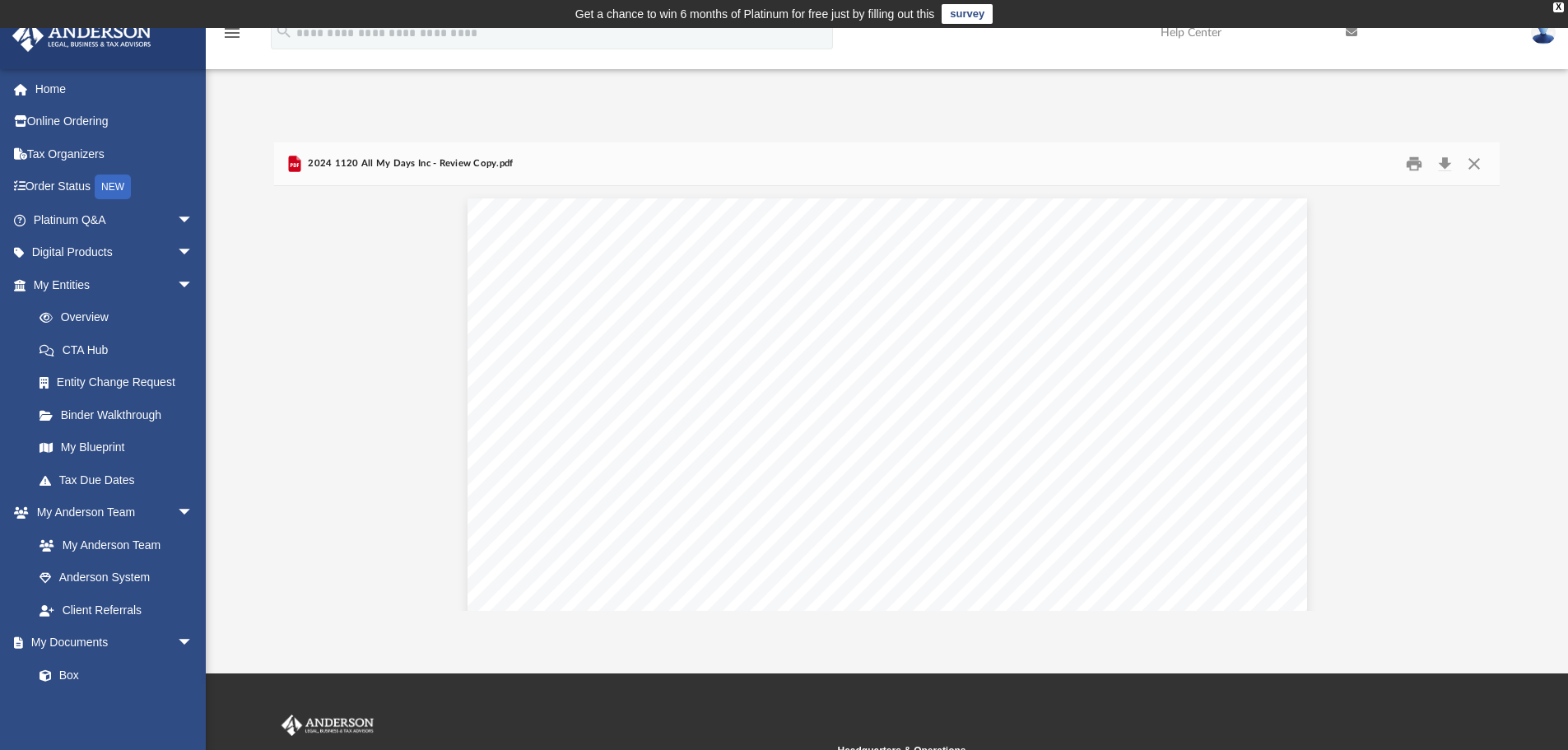
scroll to position [25931, 0]
click at [1481, 162] on button "Close" at bounding box center [1474, 164] width 30 height 26
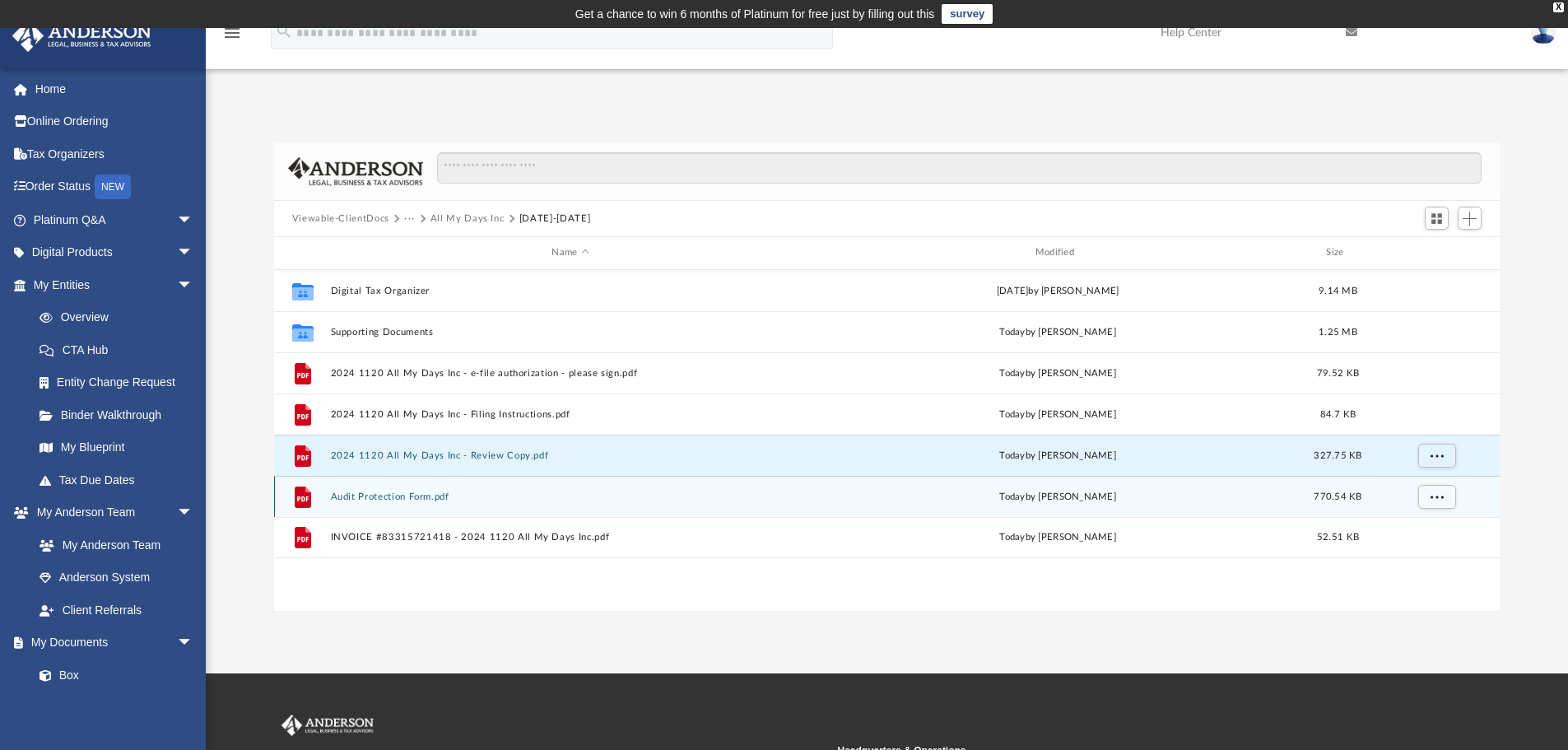
click at [392, 499] on button "Audit Protection Form.pdf" at bounding box center [570, 496] width 480 height 11
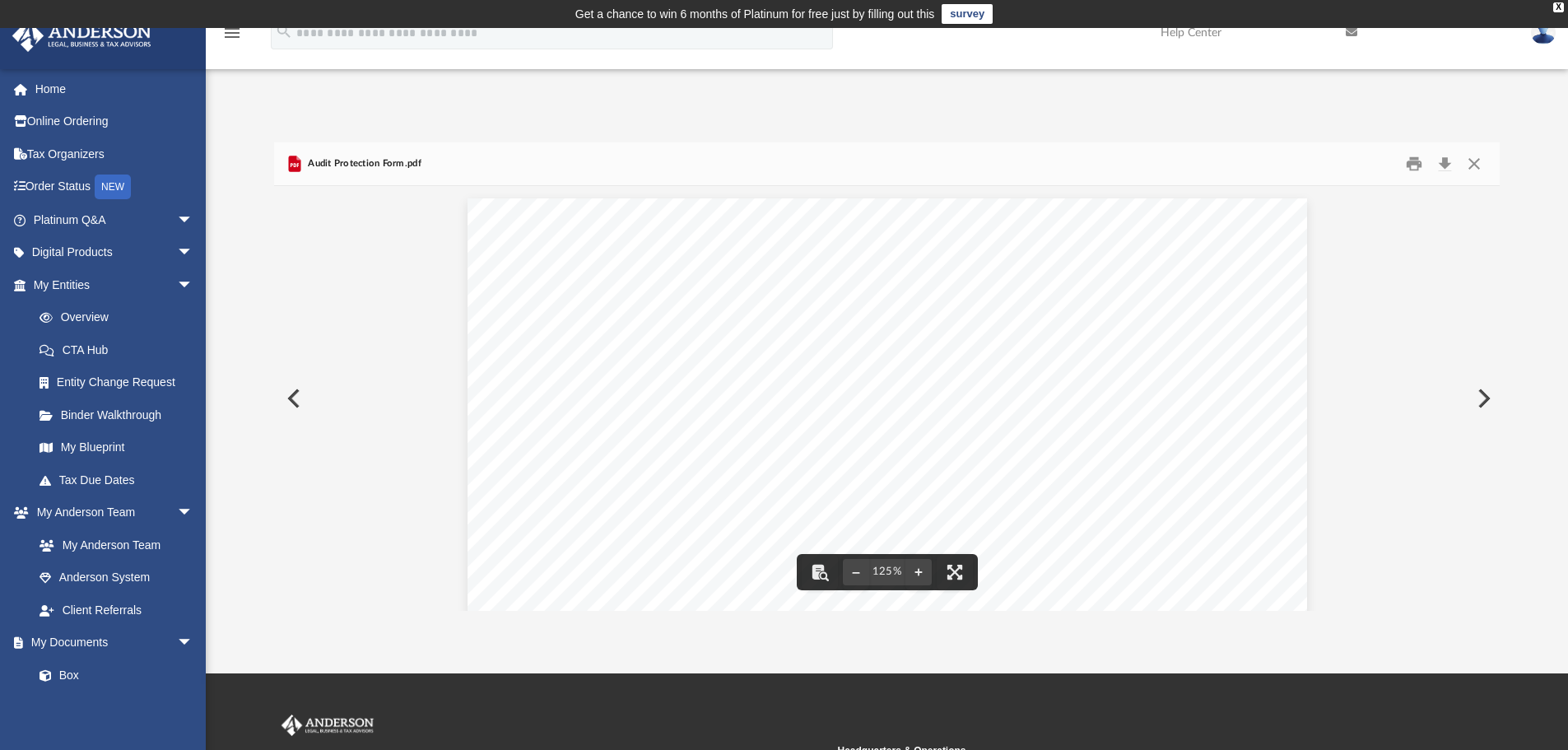
click at [525, 476] on div "TAX PREPARATION AUDIT PROTECTION Special Offer for Anderson Advisors Prepared R…" at bounding box center [887, 741] width 839 height 1086
click at [1450, 164] on button "Download" at bounding box center [1445, 164] width 30 height 26
click at [1411, 298] on div "TAX PREPARATION AUDIT PROTECTION Special Offer for Anderson Advisors Prepared R…" at bounding box center [887, 548] width 1227 height 1111
click at [1416, 157] on button "Print" at bounding box center [1414, 164] width 33 height 26
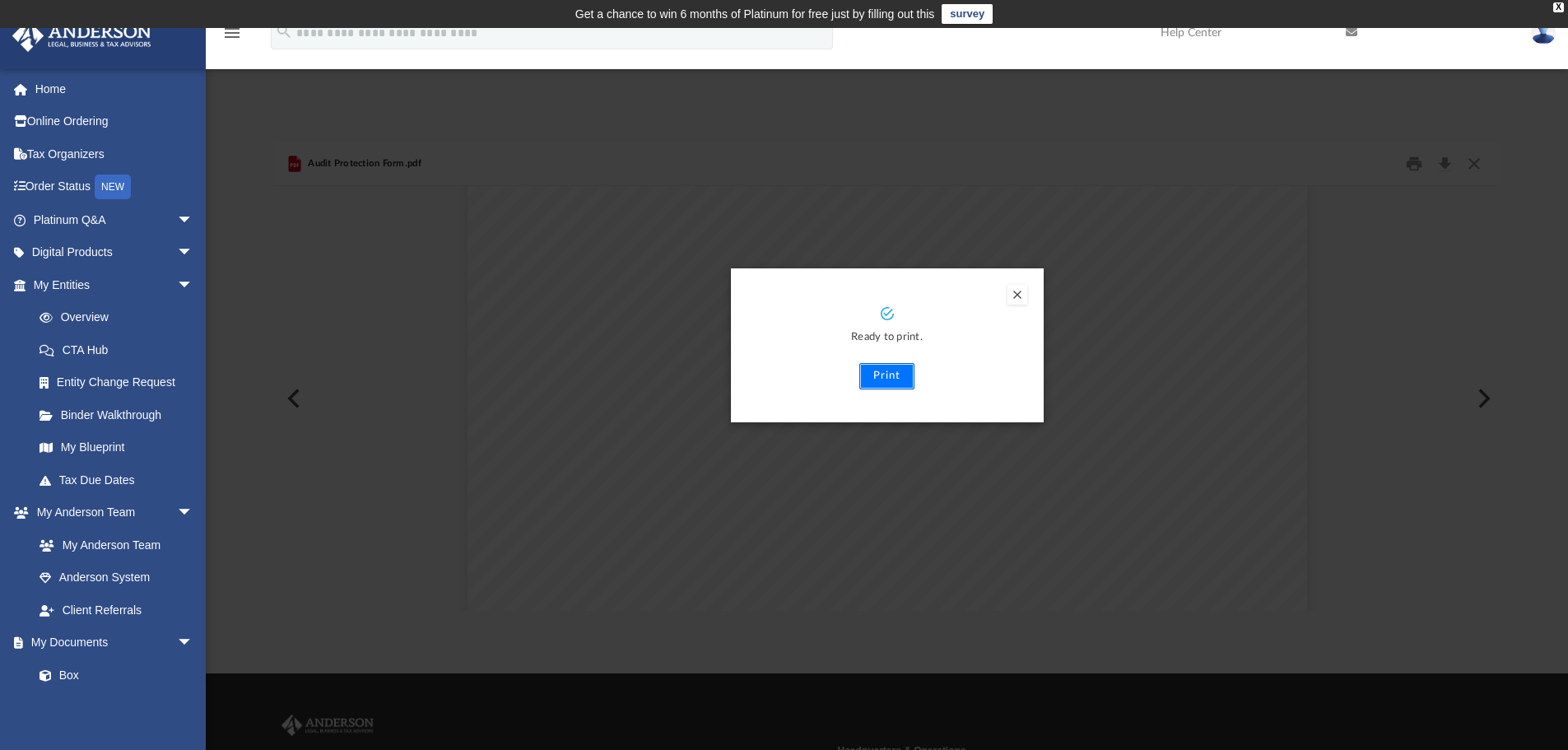
click at [896, 376] on button "Print" at bounding box center [887, 375] width 55 height 26
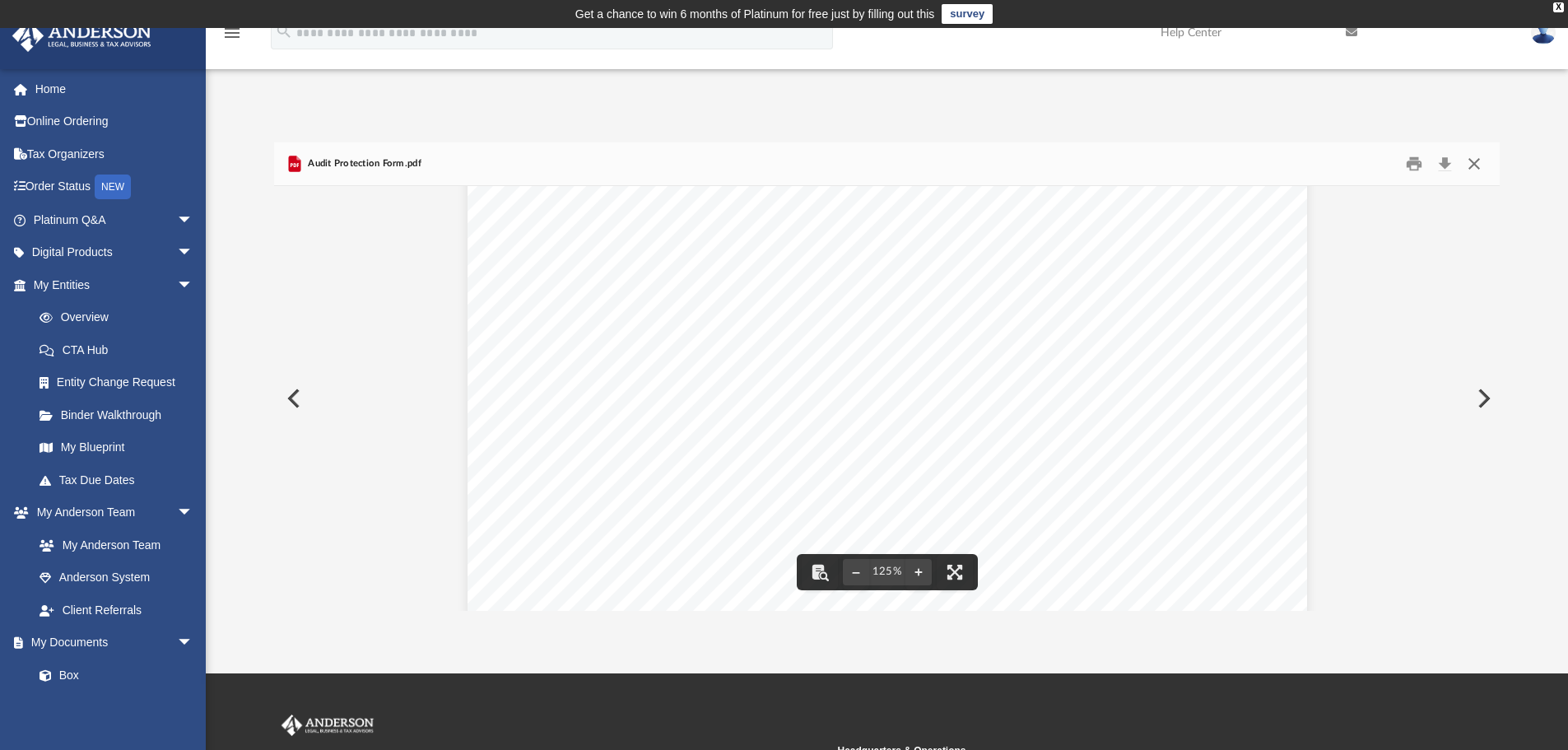
click at [1479, 162] on button "Close" at bounding box center [1474, 164] width 30 height 26
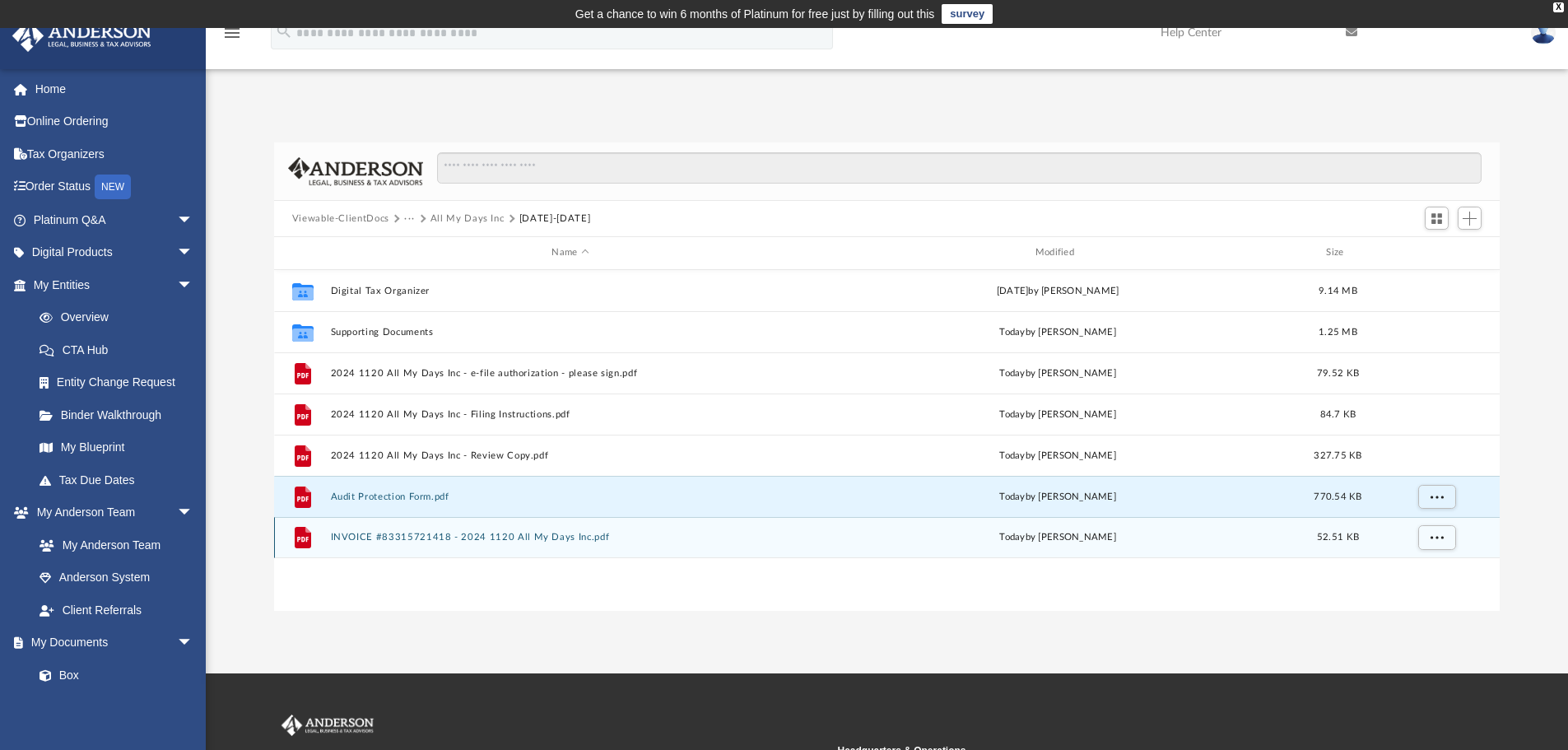
click at [415, 538] on button "INVOICE #83315721418 - 2024 1120 All My Days Inc.pdf" at bounding box center [570, 537] width 480 height 11
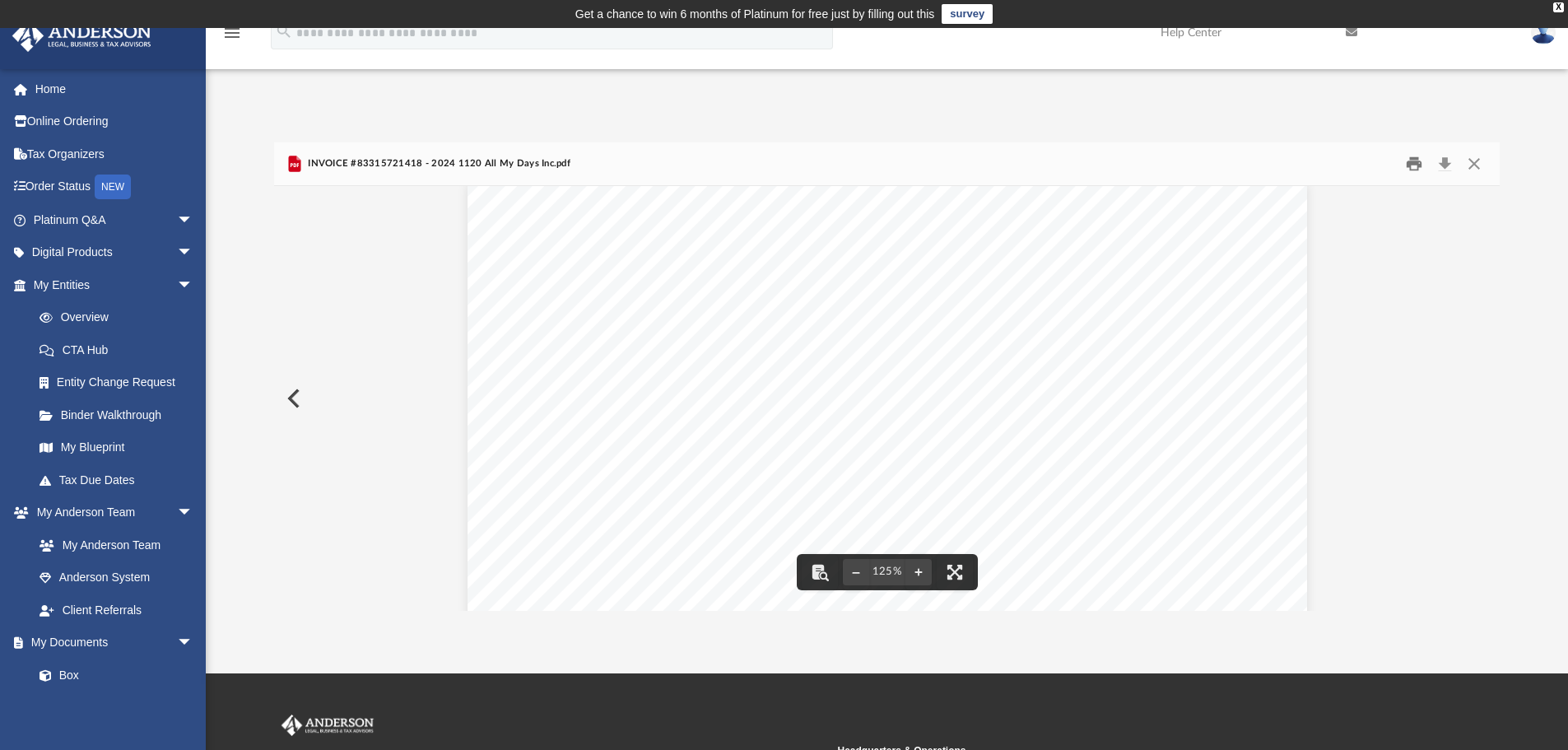
scroll to position [0, 0]
click at [1445, 156] on button "Download" at bounding box center [1445, 164] width 30 height 26
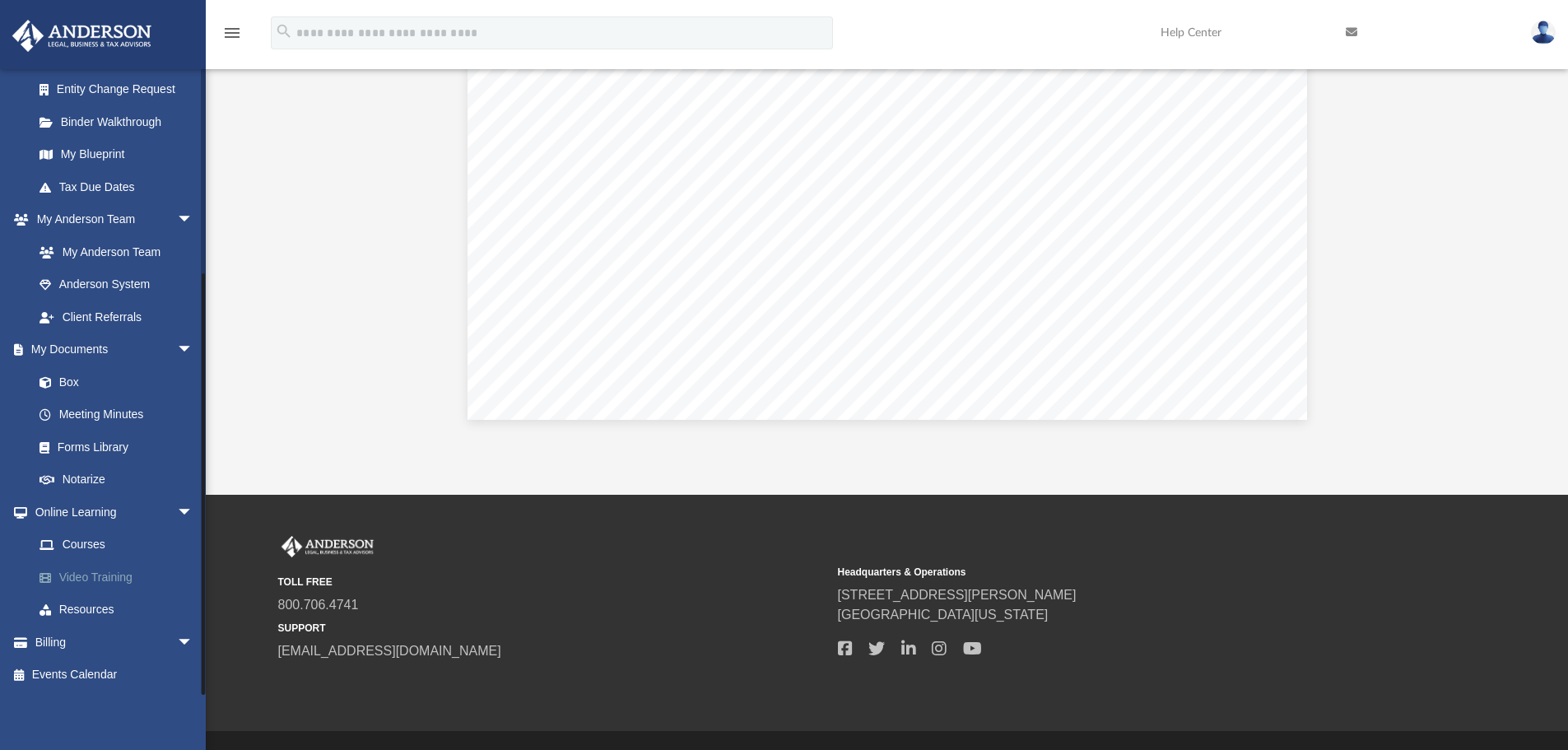
scroll to position [218, 0]
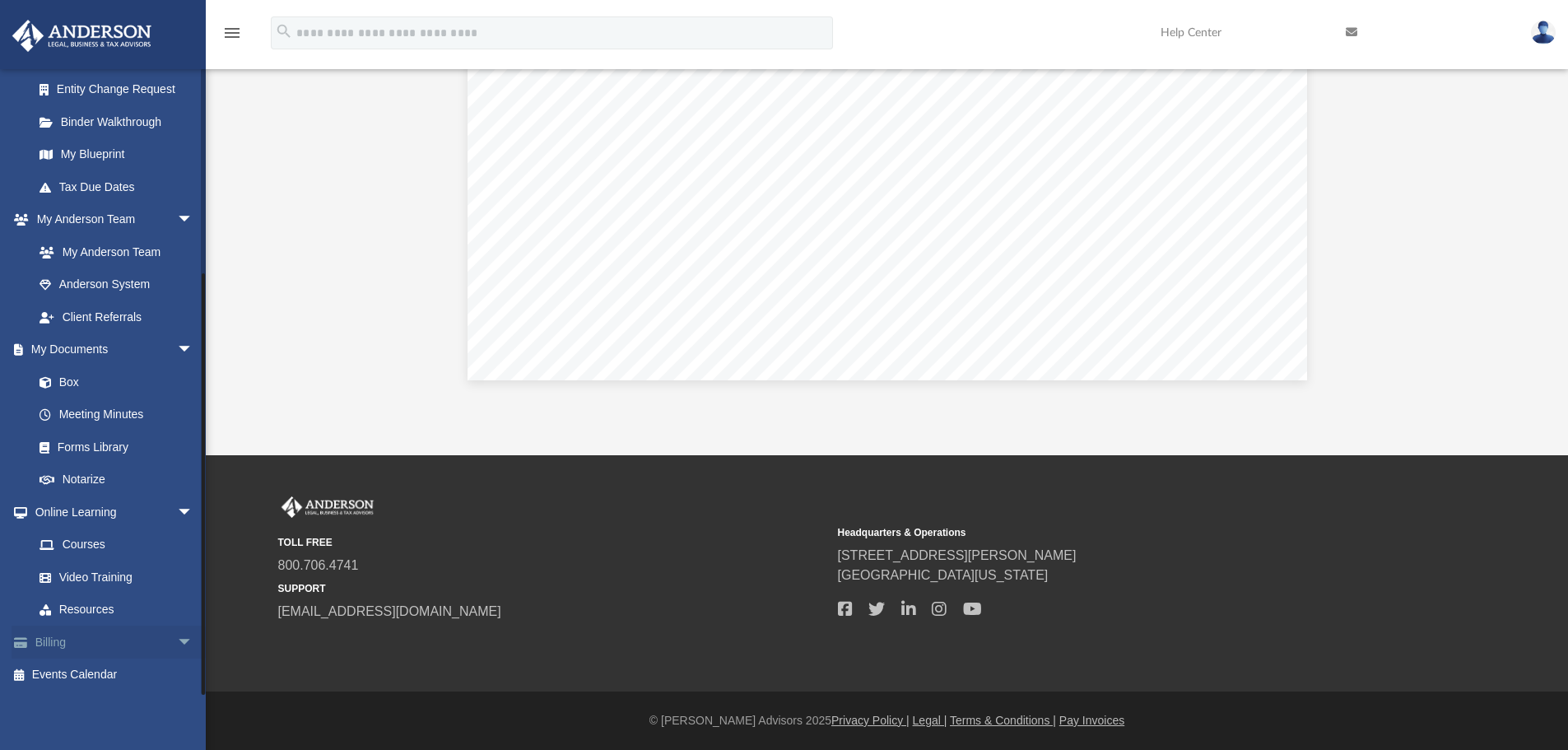
click at [177, 640] on span "arrow_drop_down" at bounding box center [193, 643] width 33 height 34
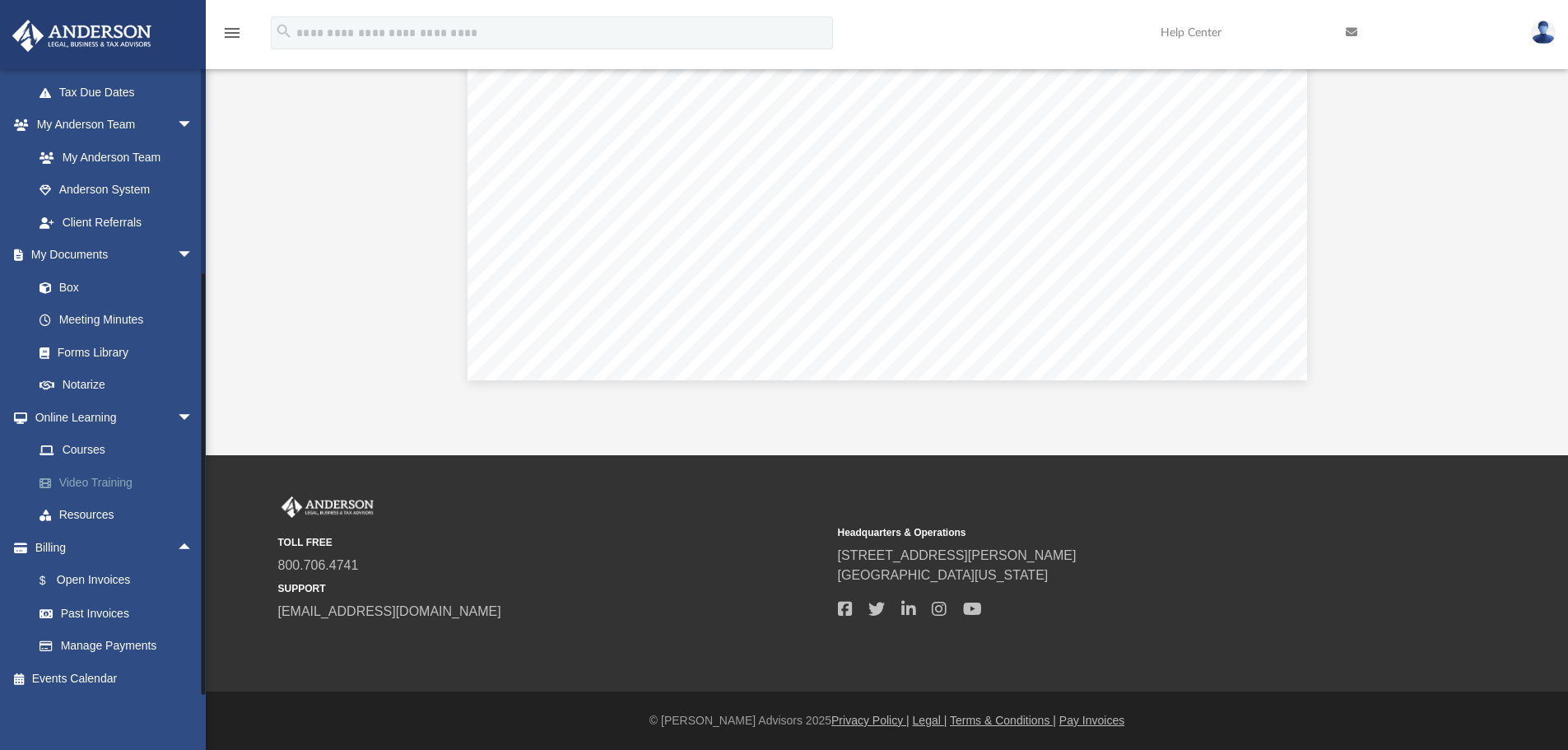
scroll to position [392, 0]
click at [103, 578] on link "$ Open Invoices" at bounding box center [120, 577] width 195 height 34
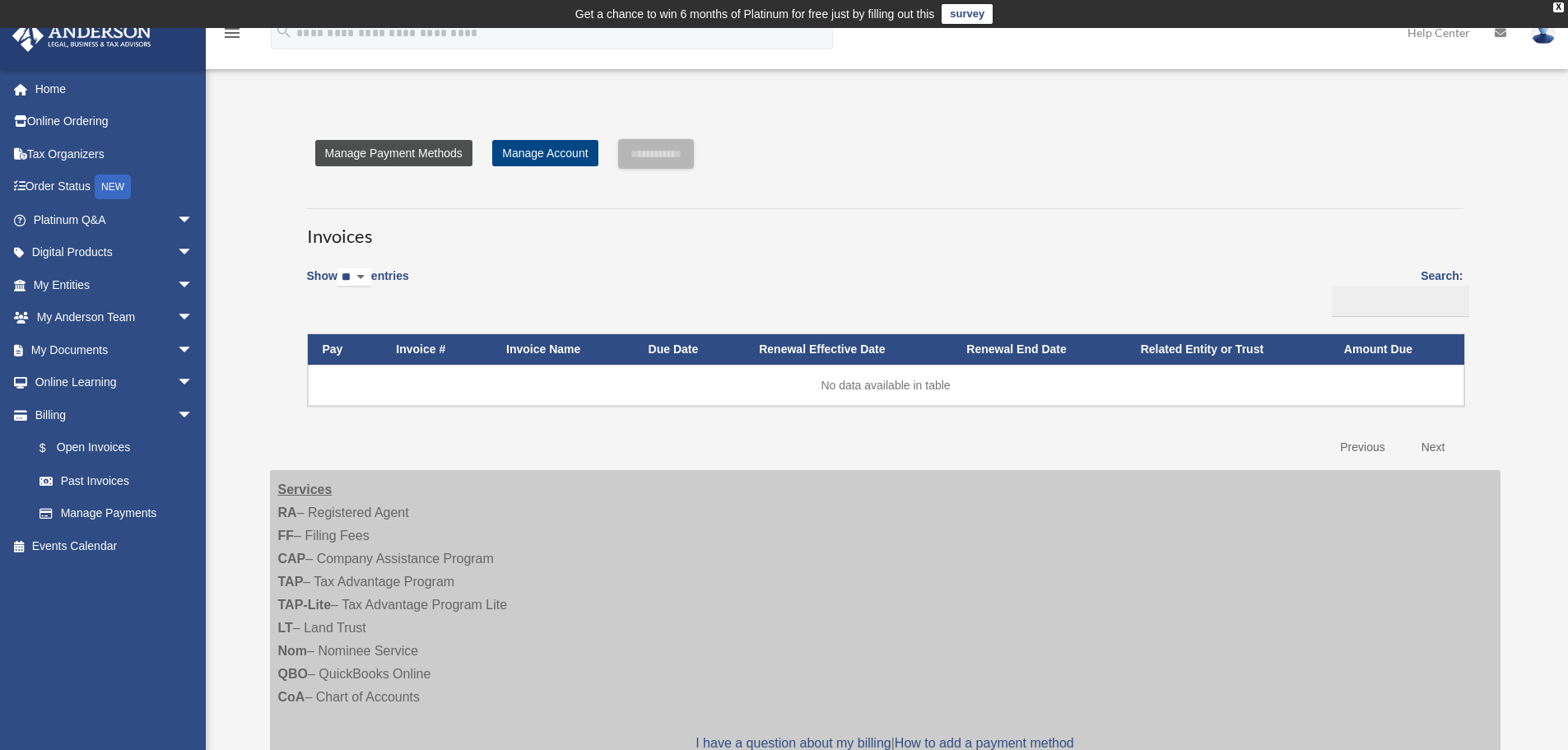
click at [399, 154] on link "Manage Payment Methods" at bounding box center [393, 152] width 157 height 26
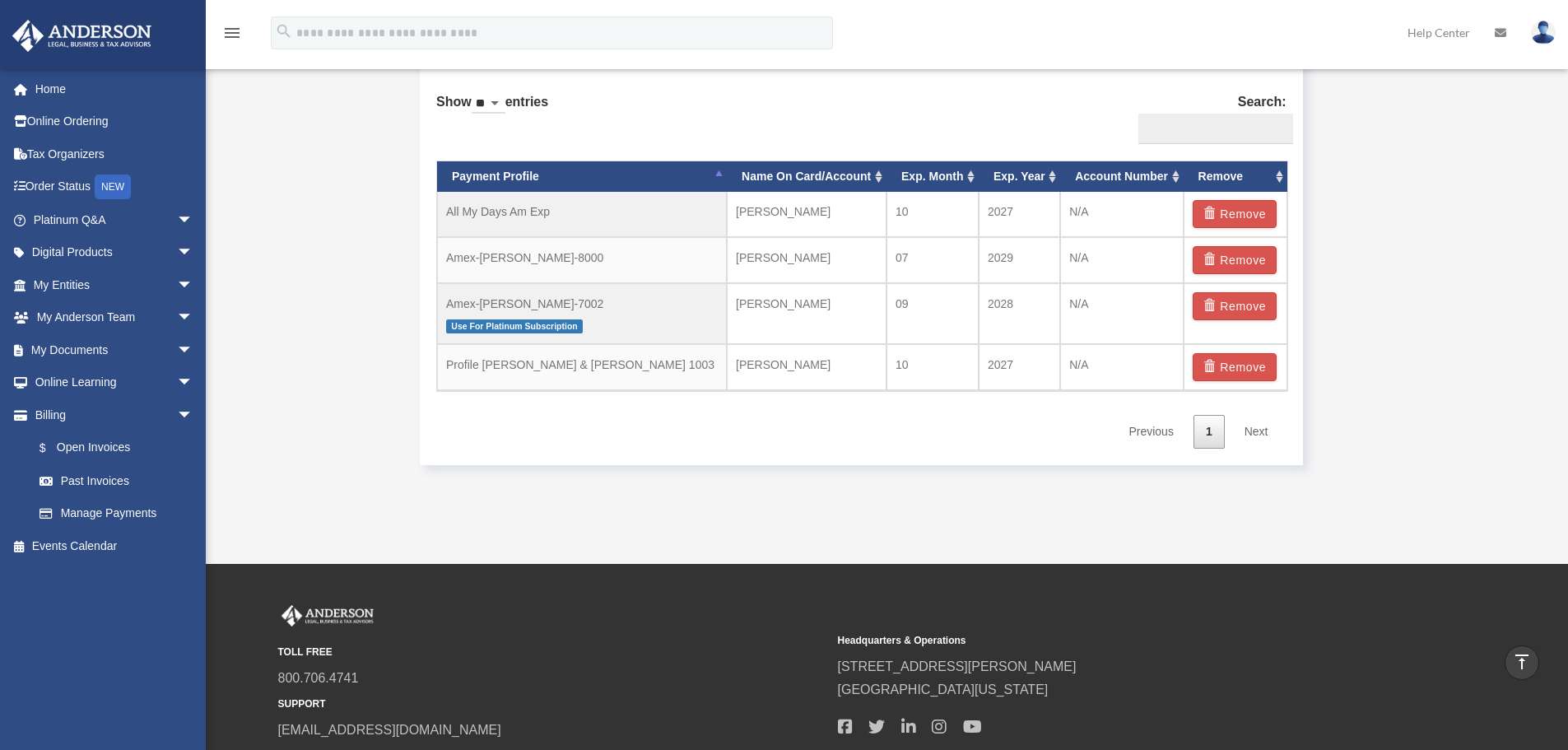
scroll to position [1070, 0]
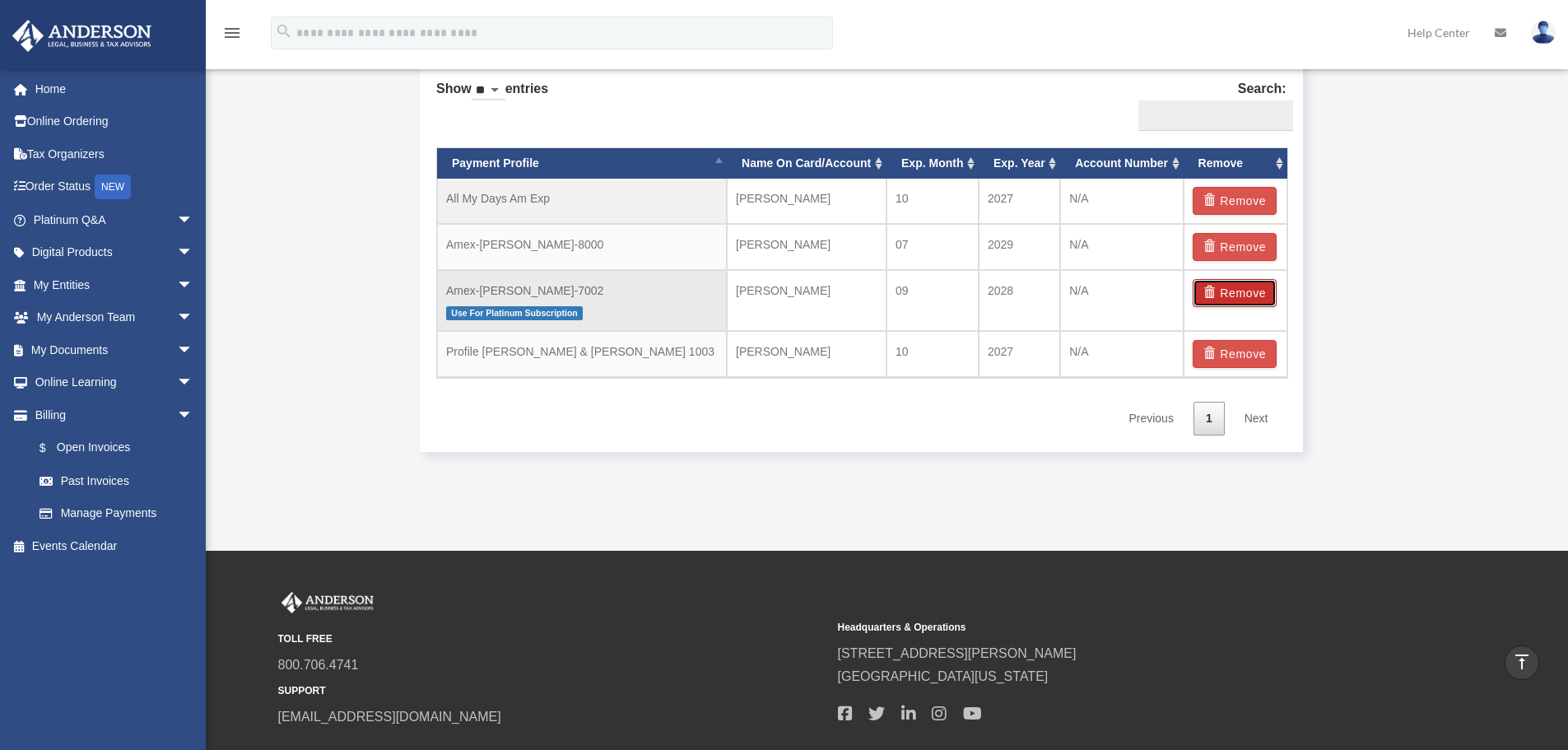
click at [1255, 295] on button "Remove" at bounding box center [1235, 293] width 85 height 28
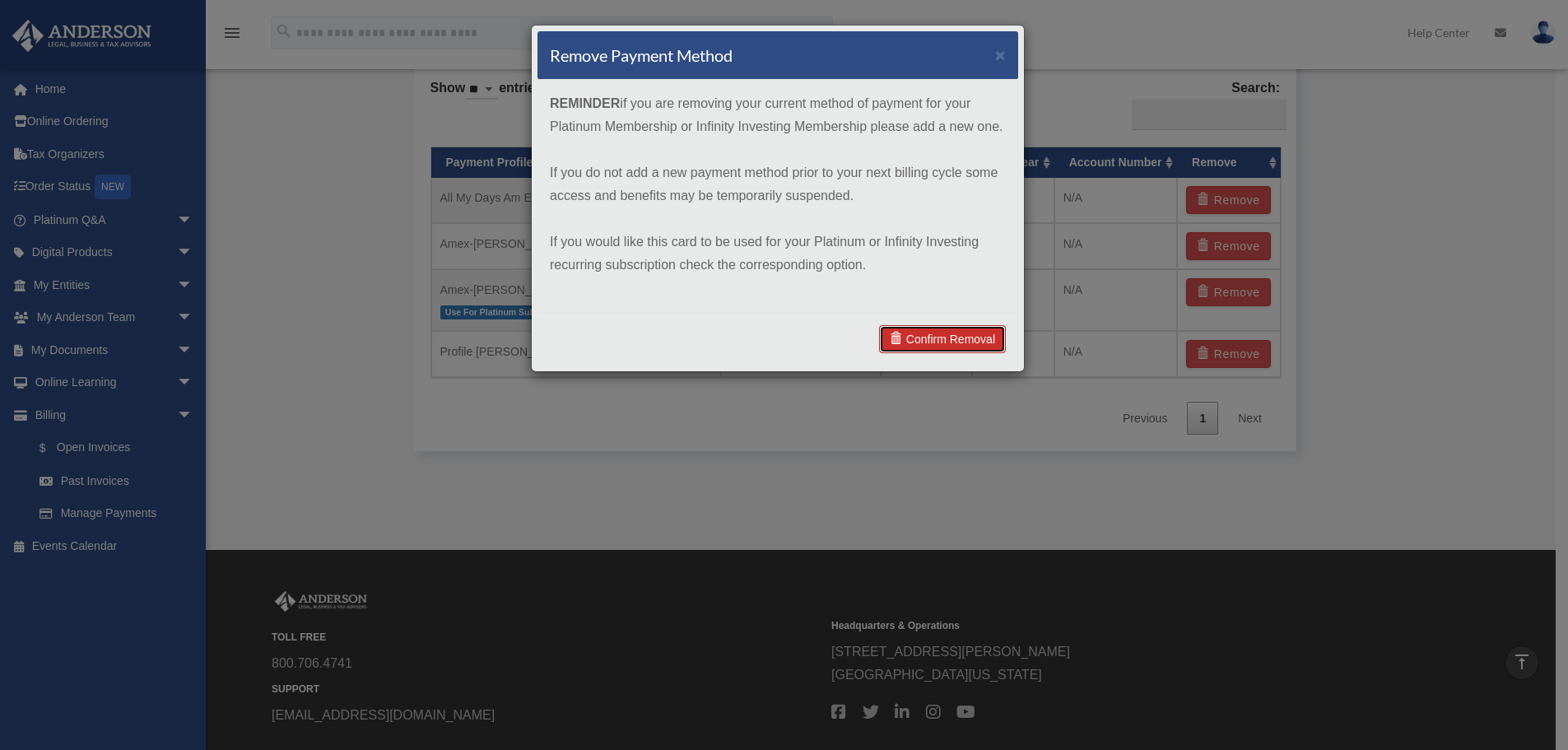
click at [935, 336] on link "Confirm Removal" at bounding box center [942, 339] width 127 height 28
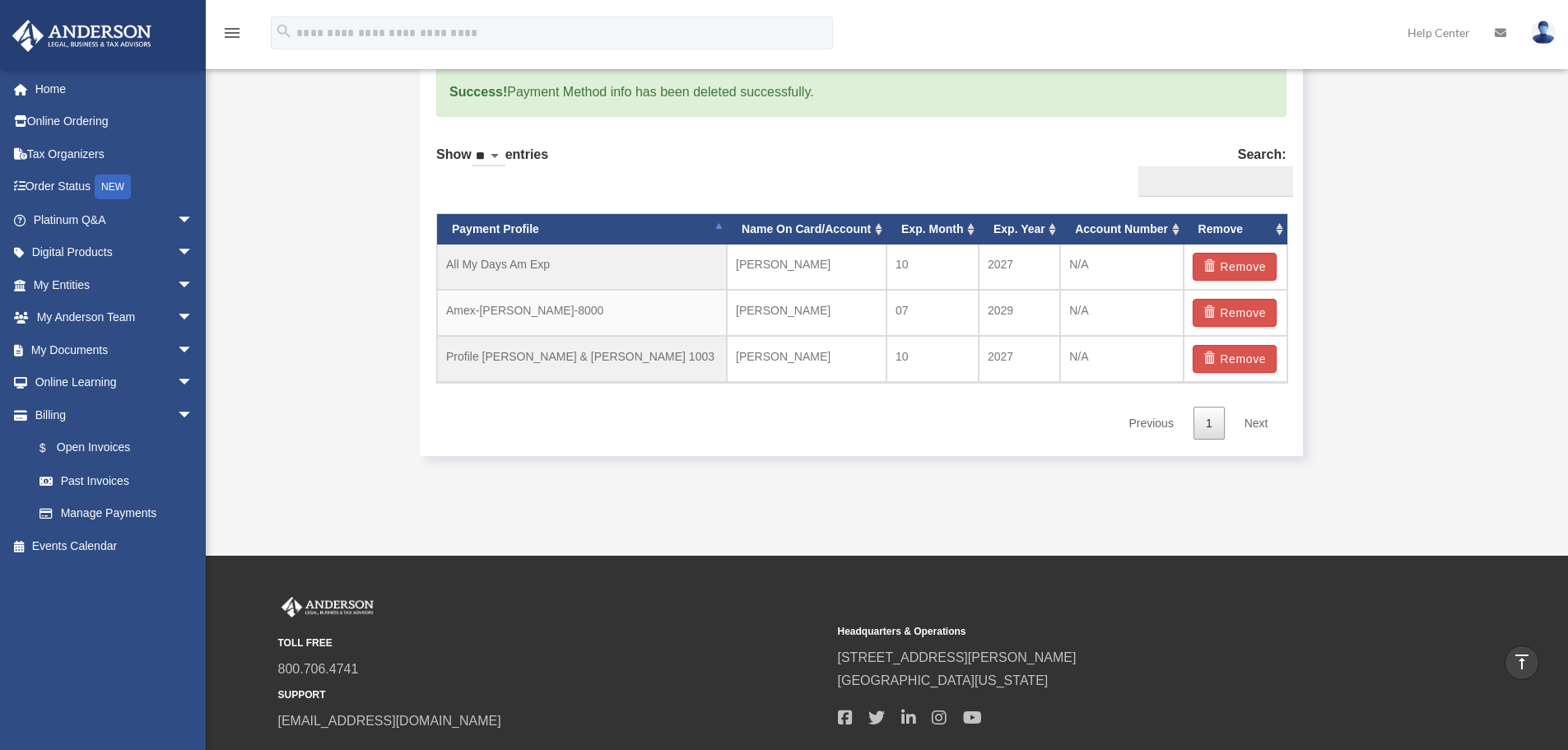
click at [1246, 312] on button "Remove" at bounding box center [1235, 312] width 85 height 28
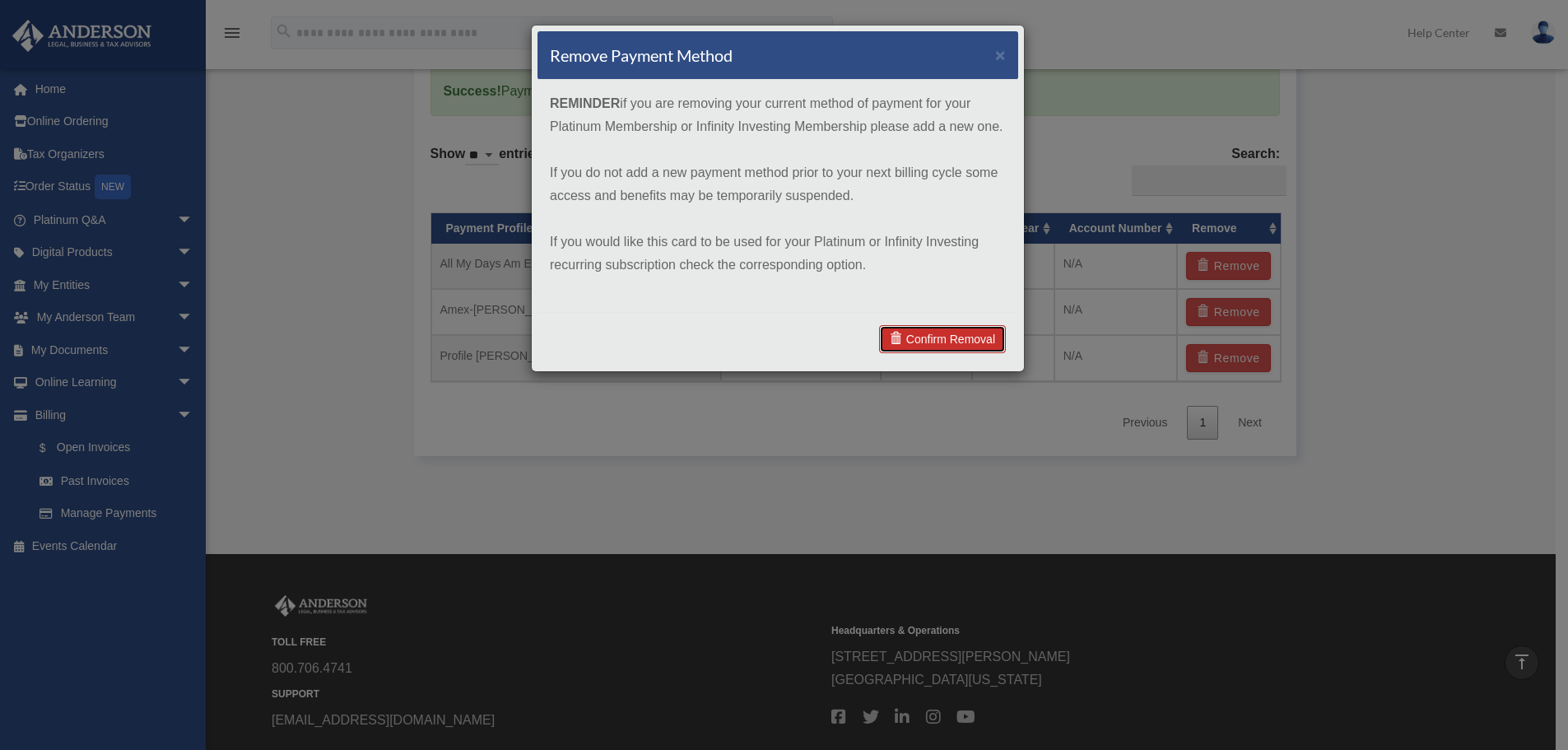
click at [947, 336] on link "Confirm Removal" at bounding box center [942, 339] width 127 height 28
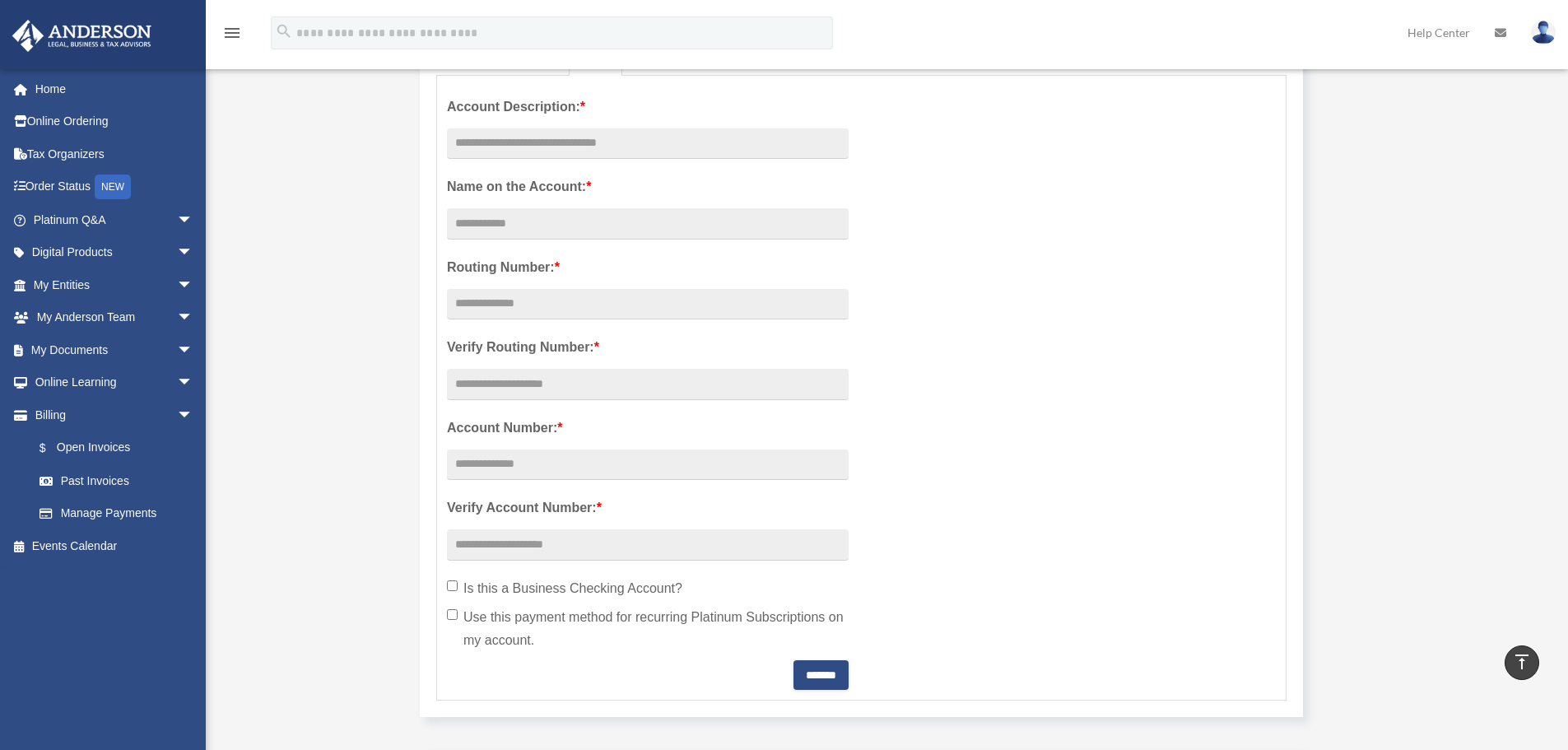
scroll to position [0, 0]
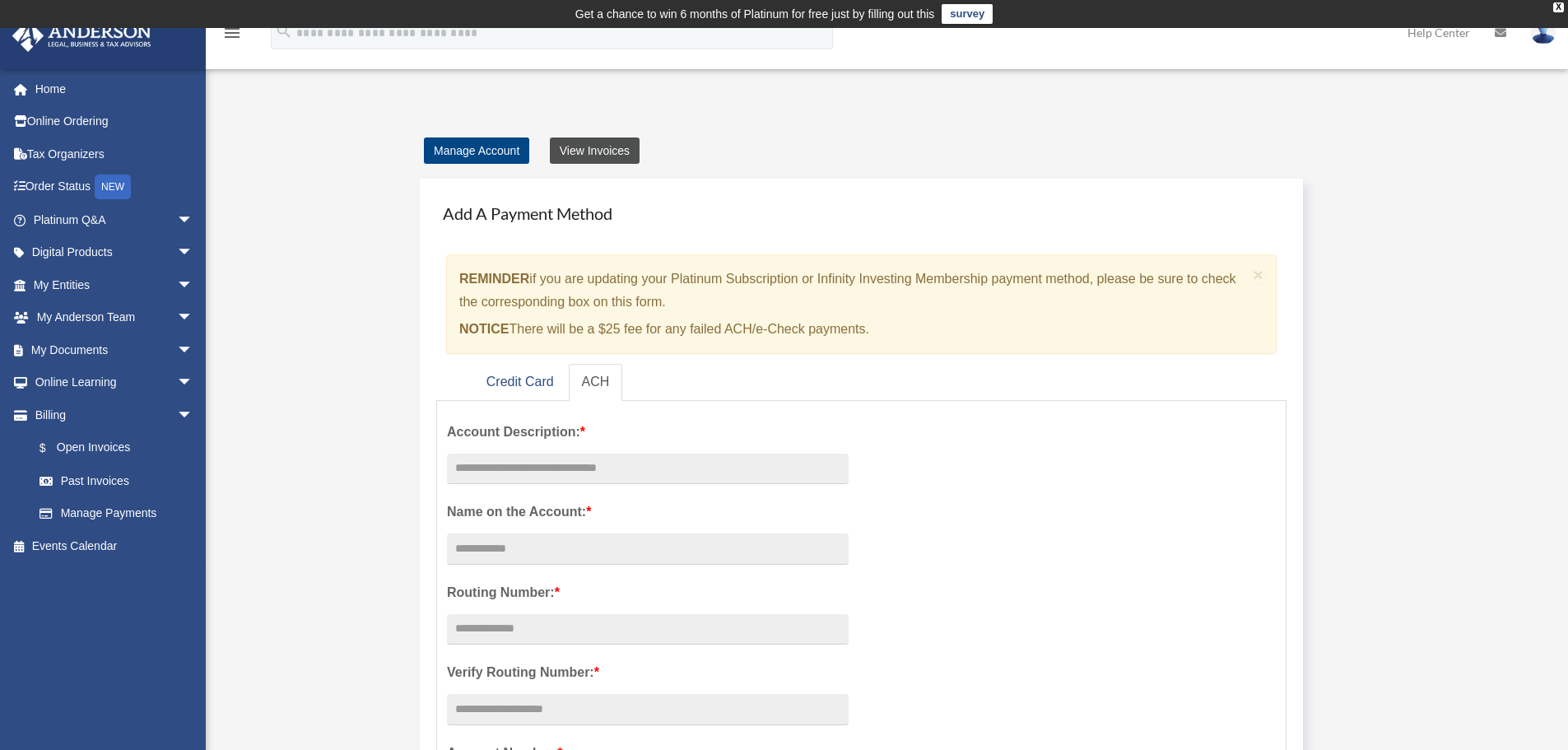
click at [622, 145] on link "View Invoices" at bounding box center [594, 150] width 89 height 26
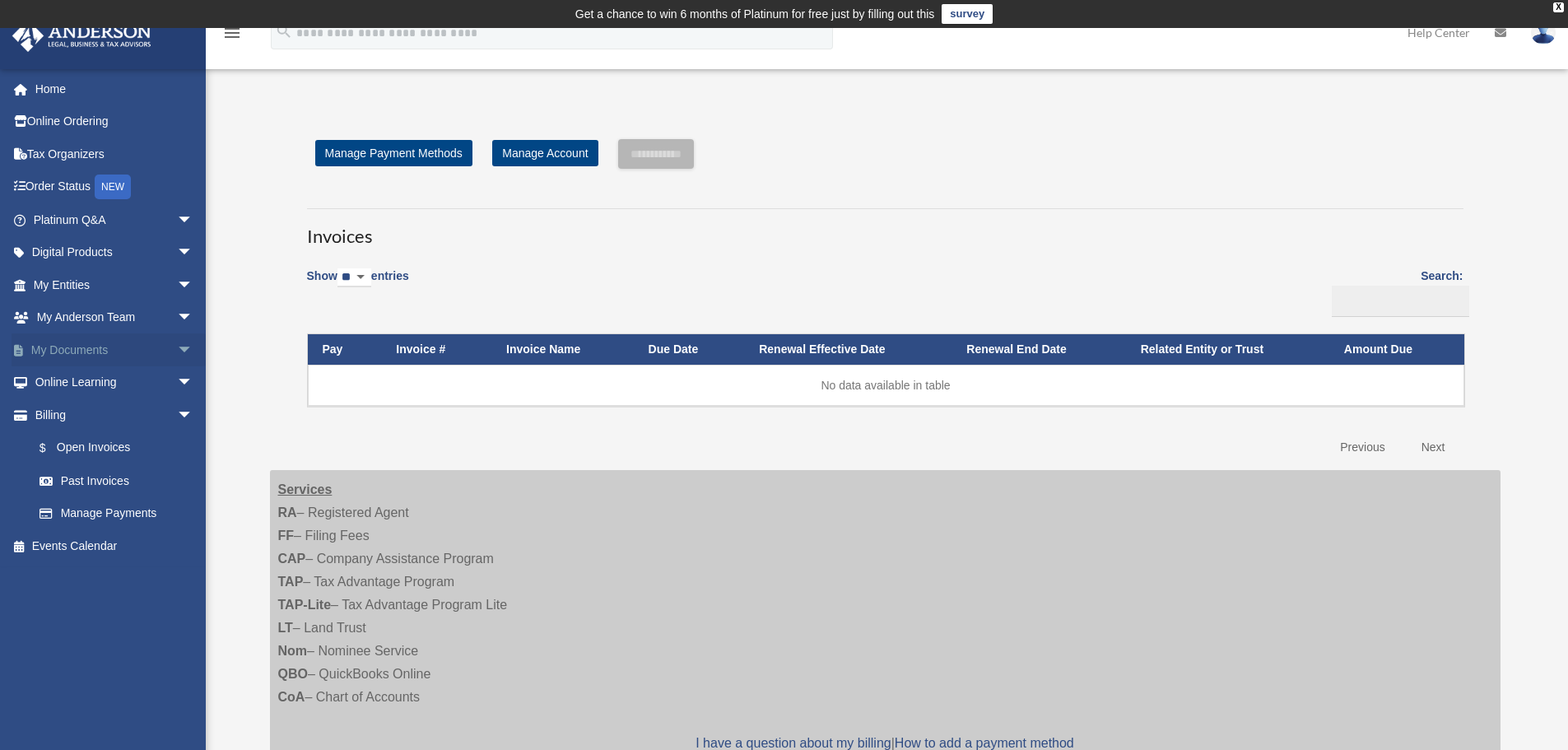
click at [180, 352] on span "arrow_drop_down" at bounding box center [193, 351] width 33 height 34
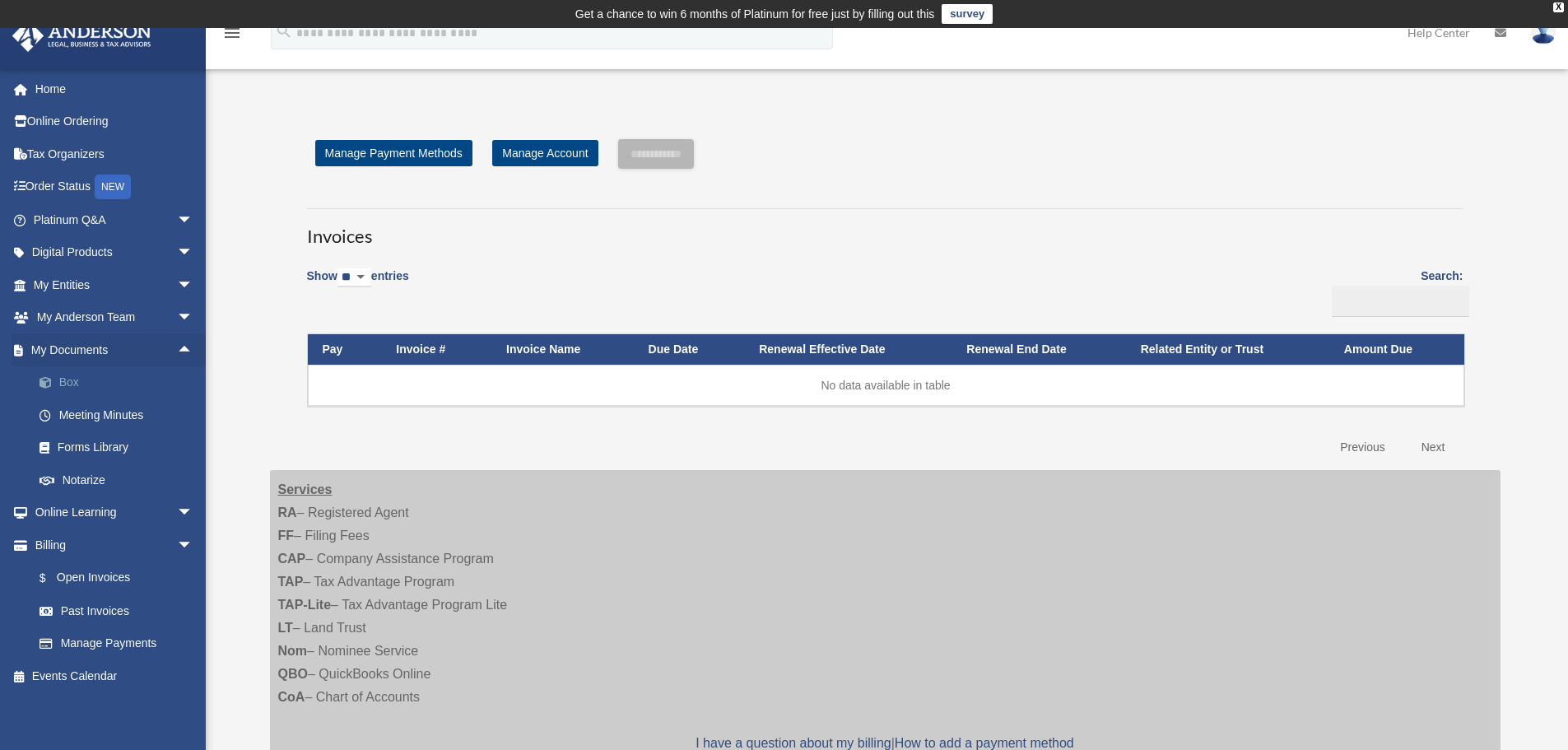
click at [70, 383] on link "Box" at bounding box center [120, 382] width 195 height 33
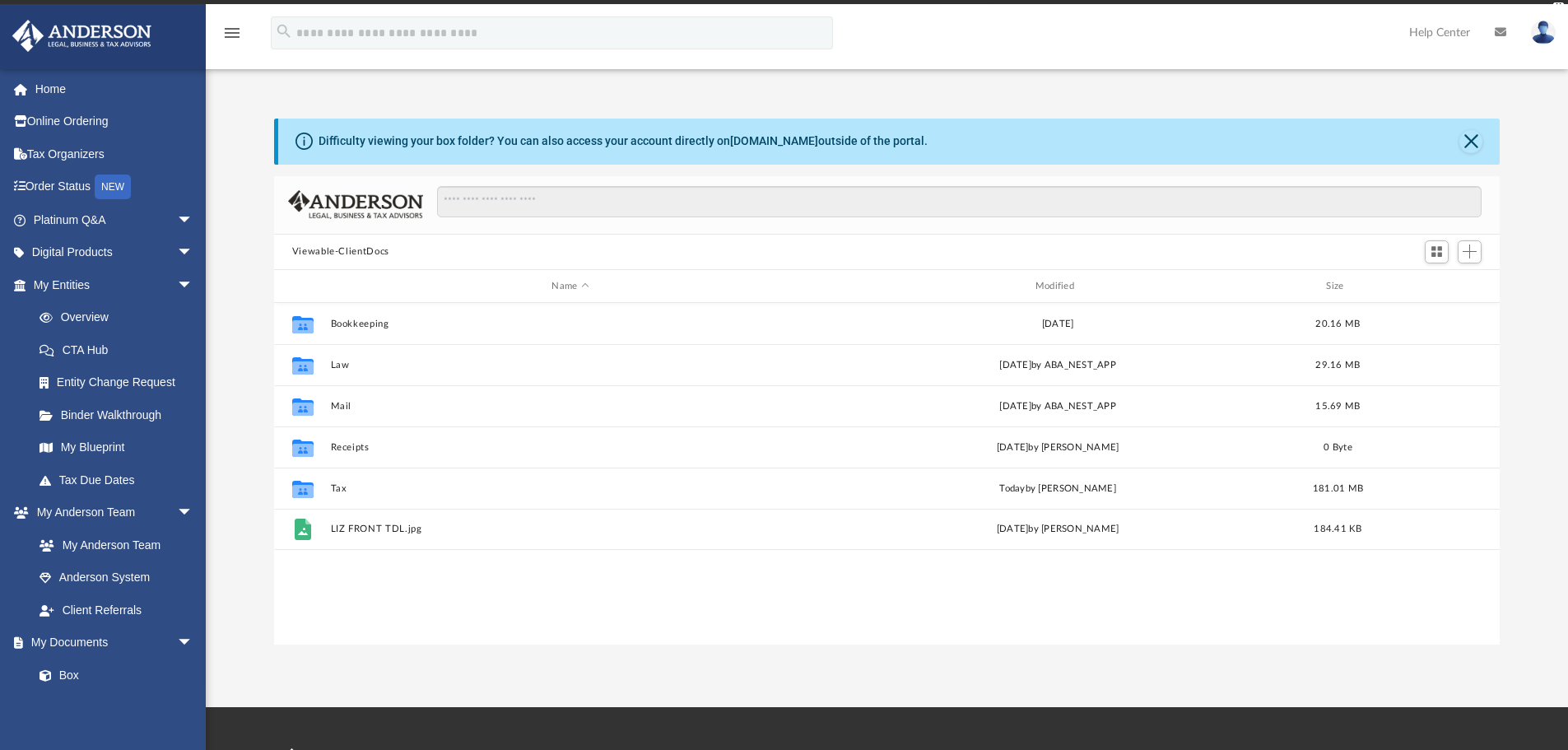
scroll to position [362, 1213]
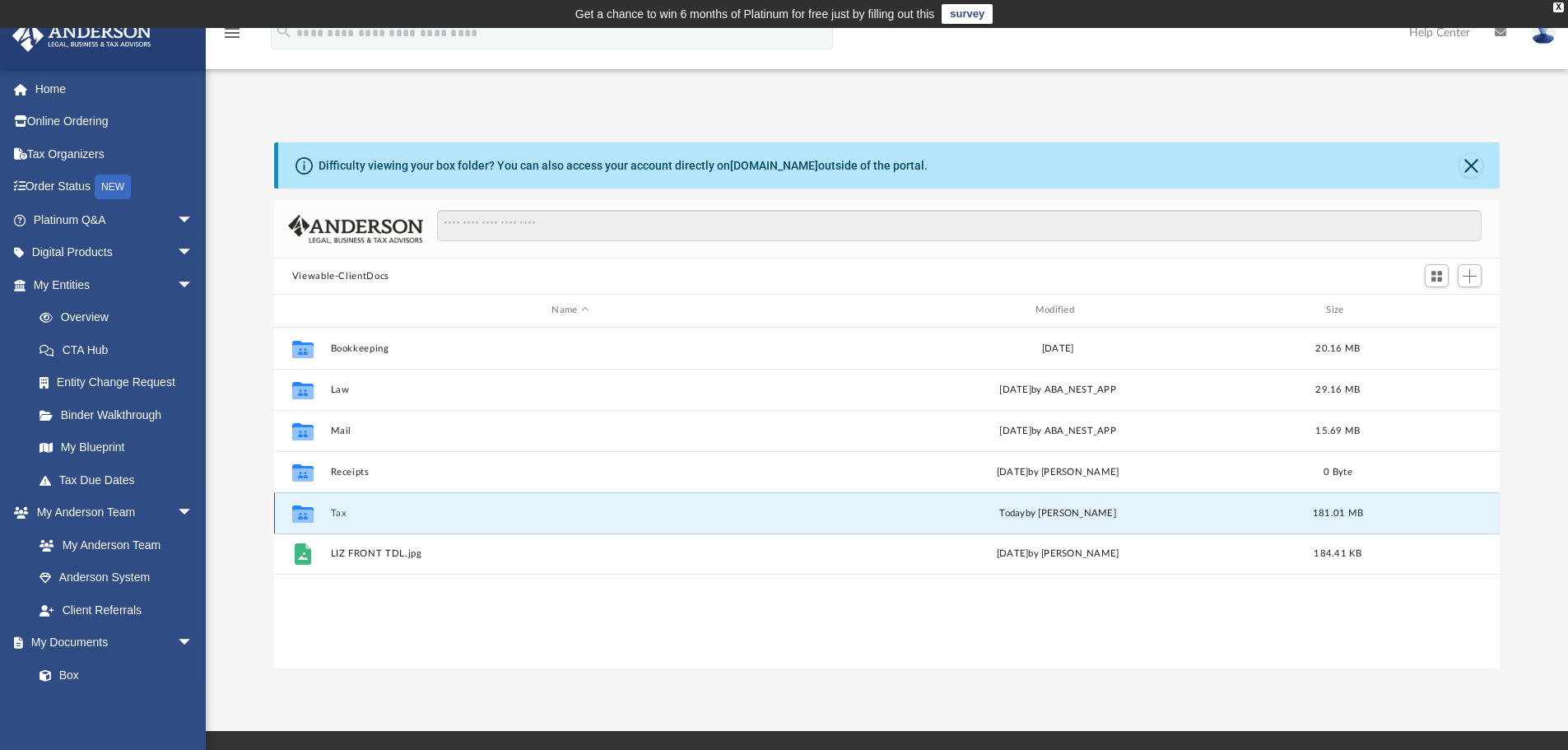
click at [340, 509] on button "Tax" at bounding box center [570, 513] width 480 height 11
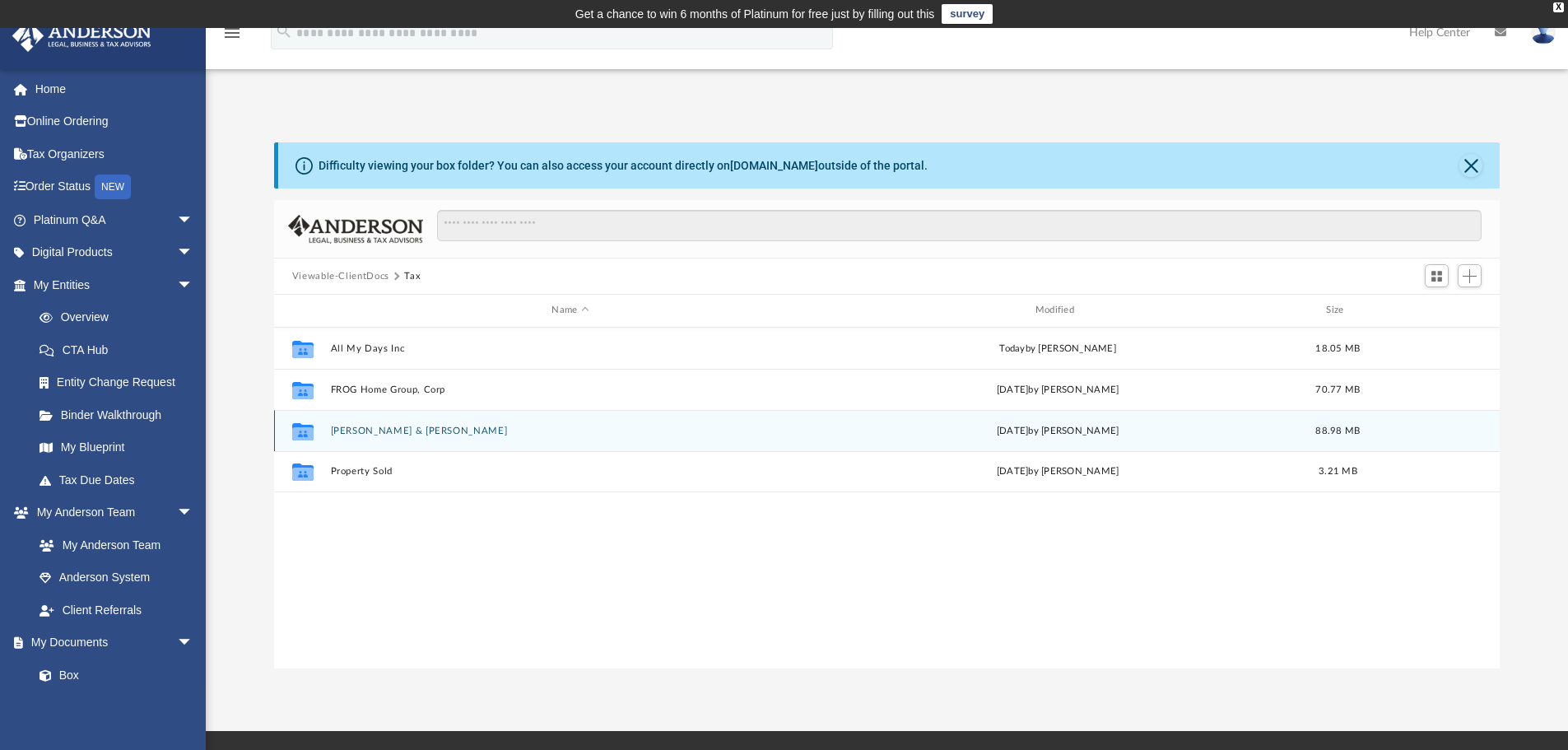
click at [405, 426] on button "Jones-Fuentes, Pamela & Fuentes, Tony" at bounding box center [570, 431] width 480 height 11
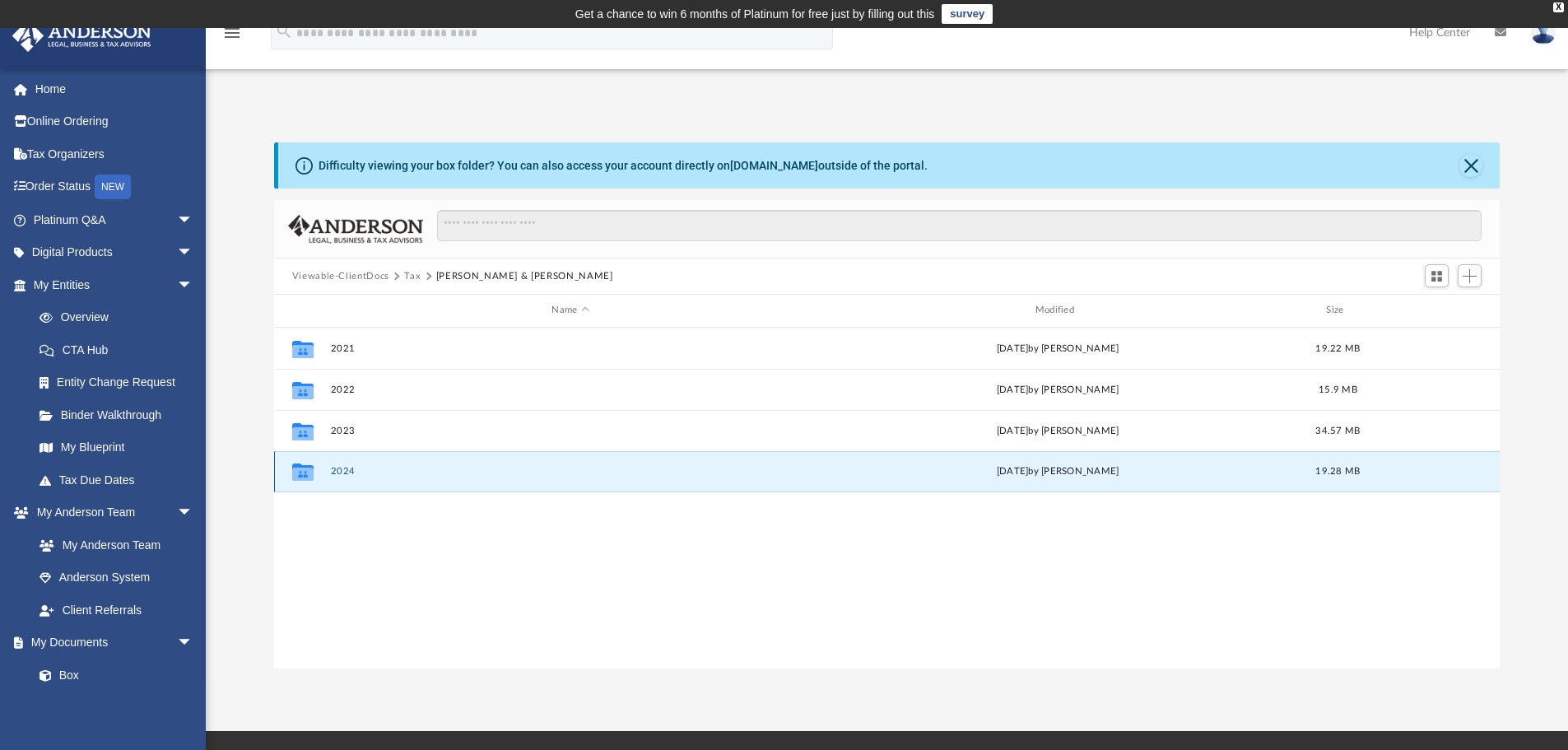
click at [340, 469] on button "2024" at bounding box center [570, 471] width 480 height 11
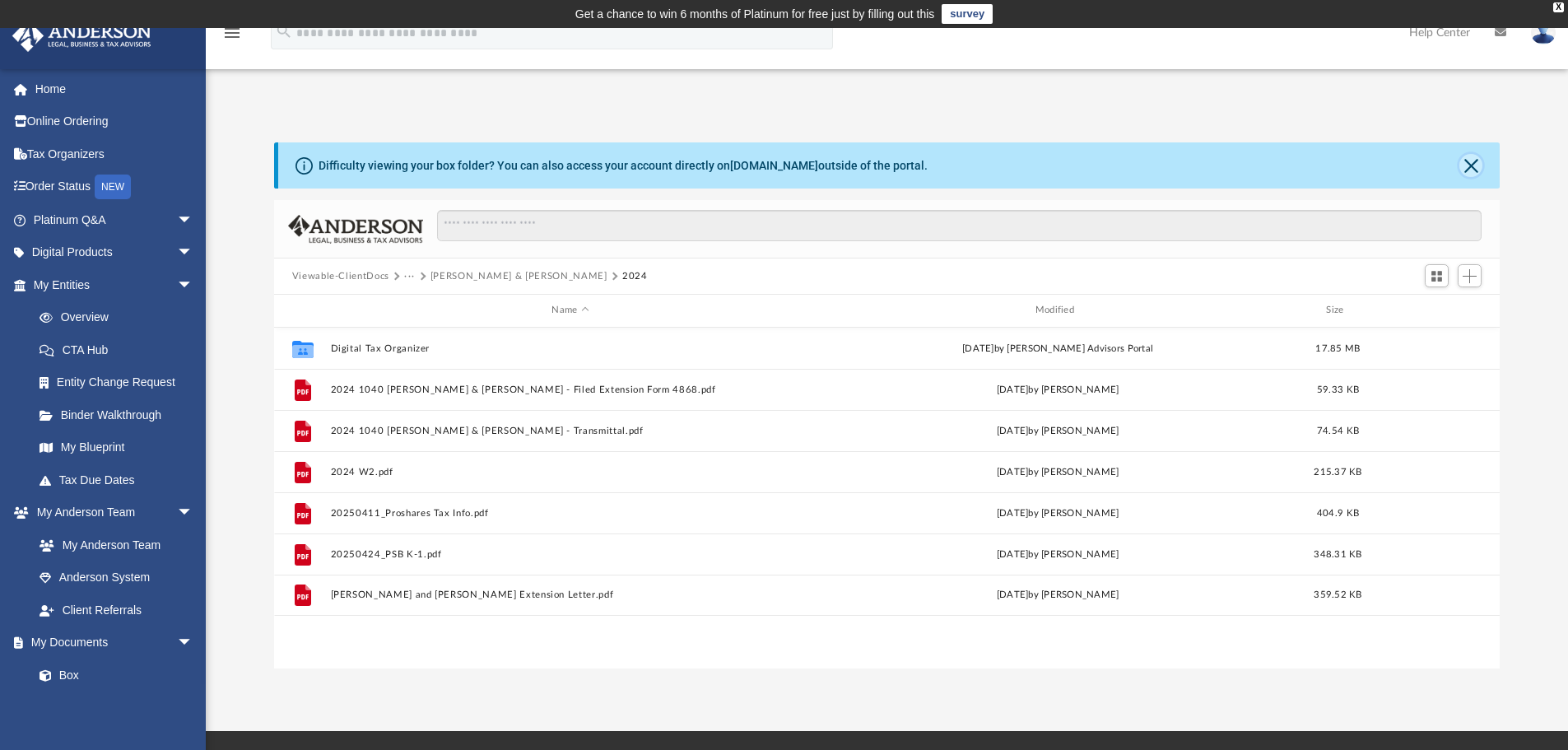
click at [1470, 165] on button "Close" at bounding box center [1470, 165] width 23 height 23
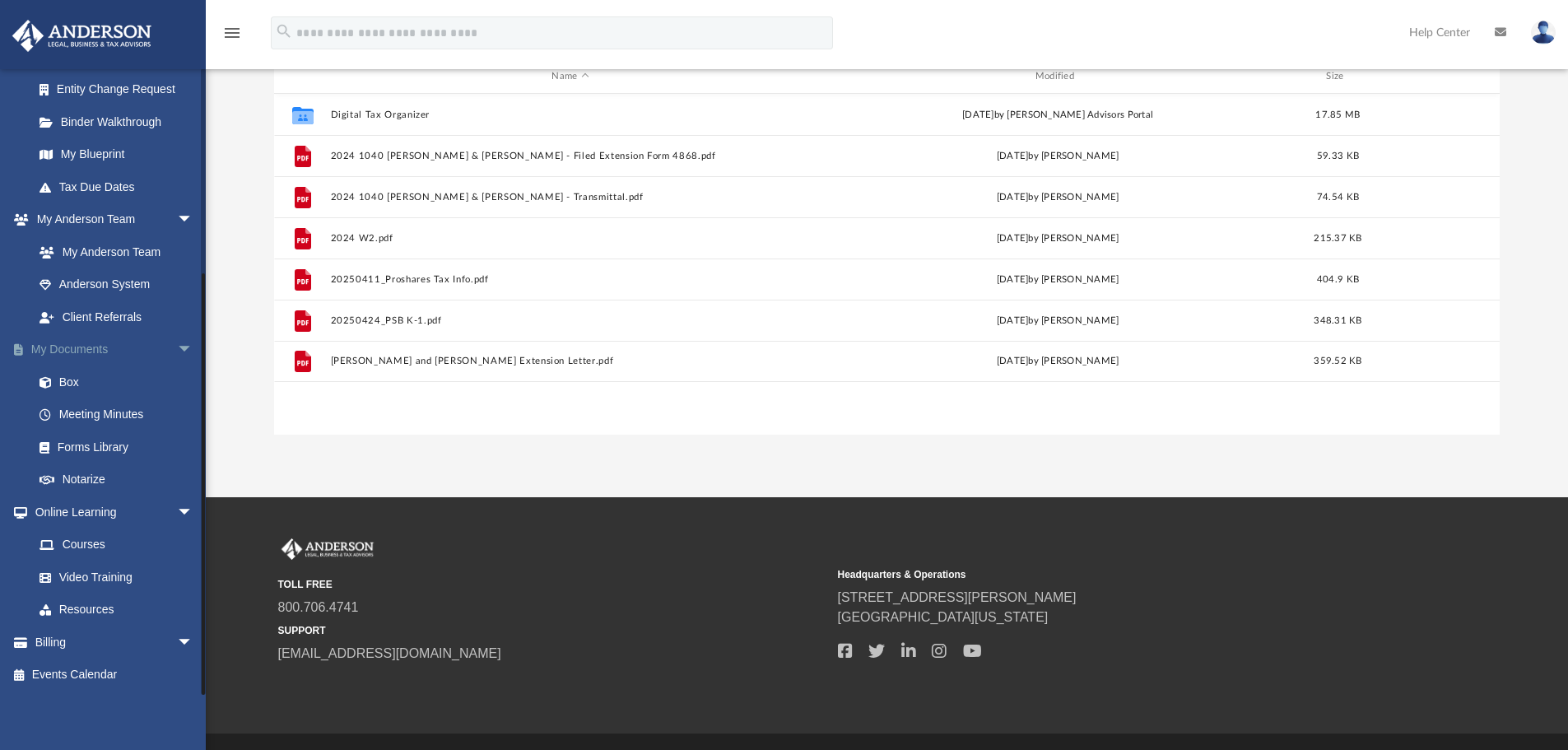
scroll to position [218, 0]
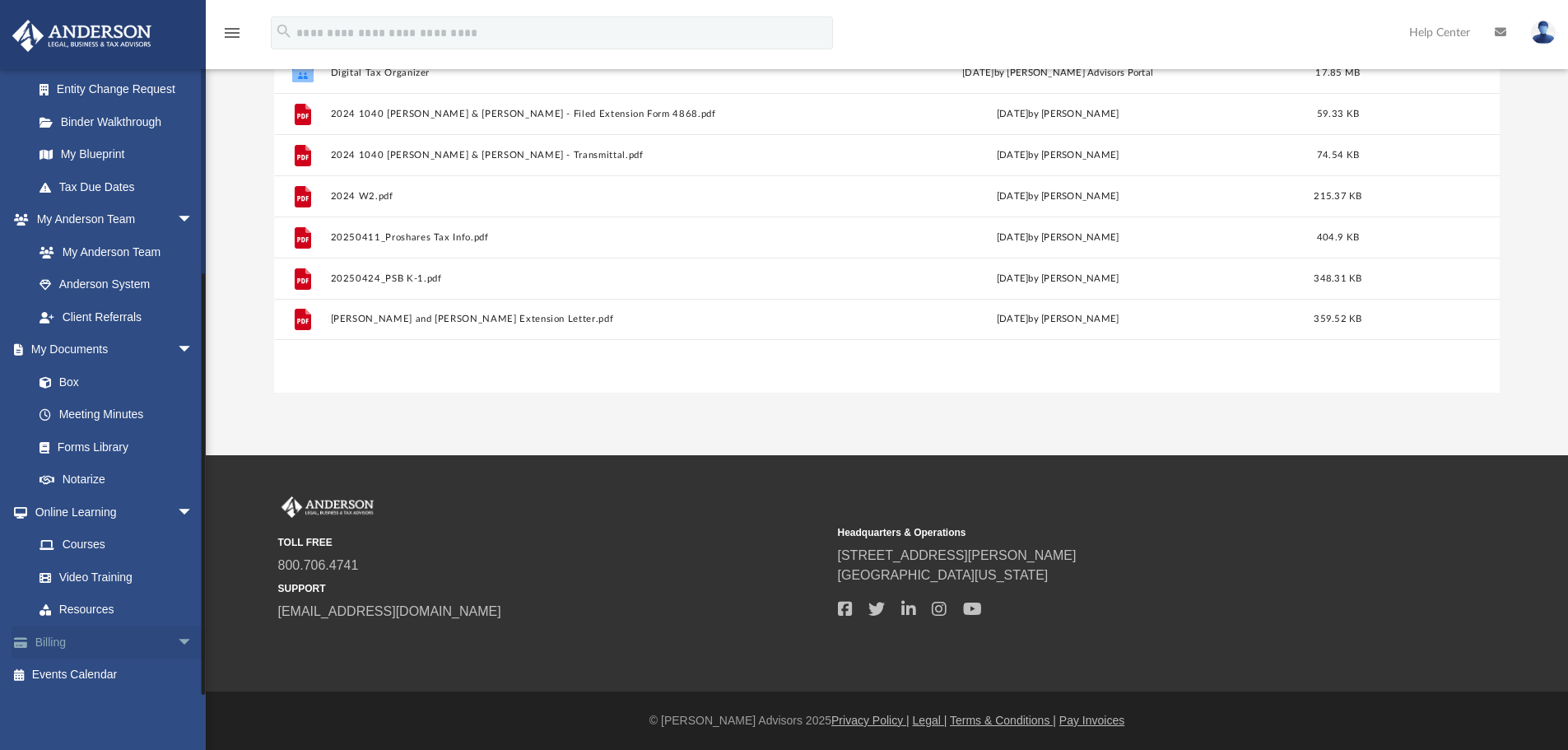
click at [177, 641] on span "arrow_drop_down" at bounding box center [193, 643] width 33 height 34
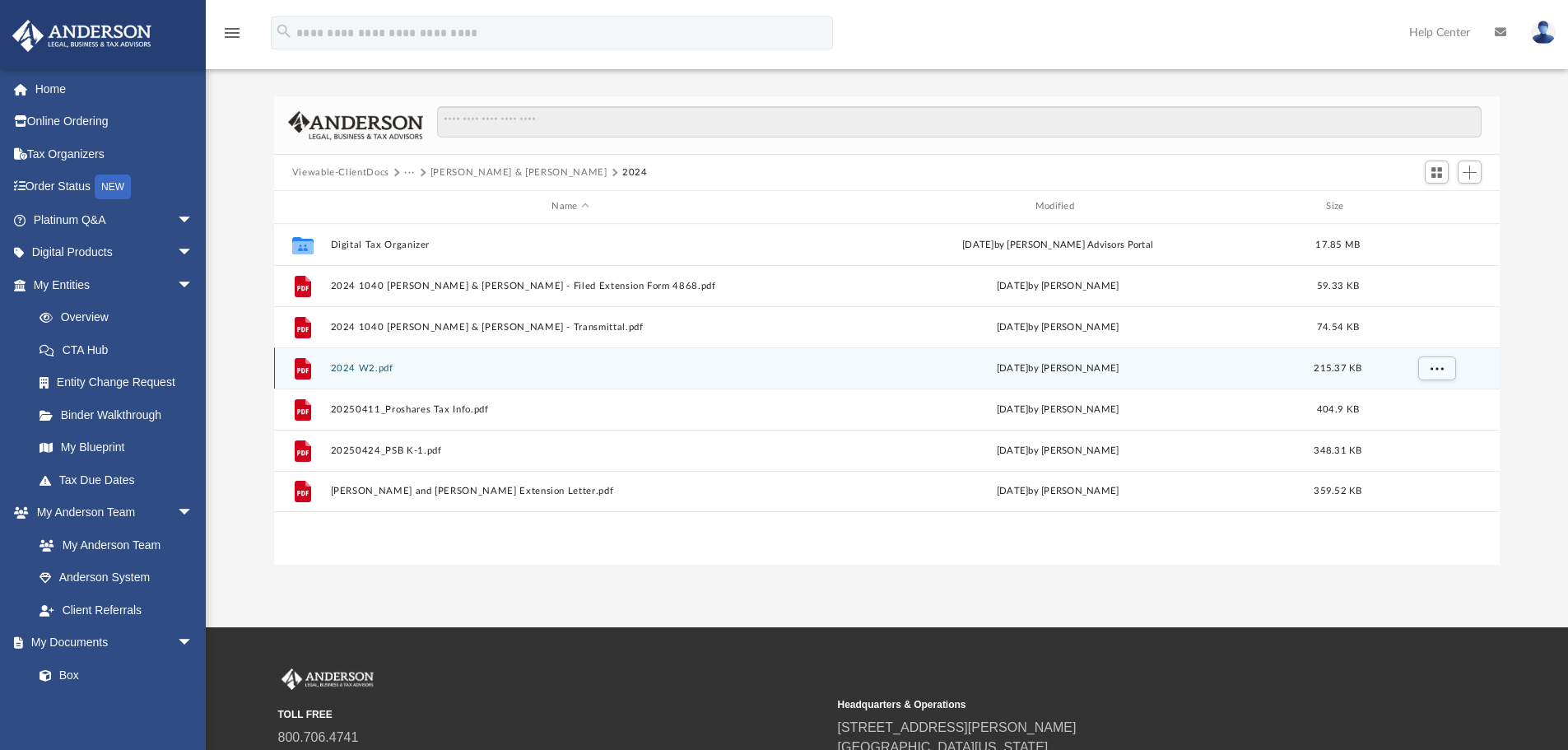
scroll to position [0, 0]
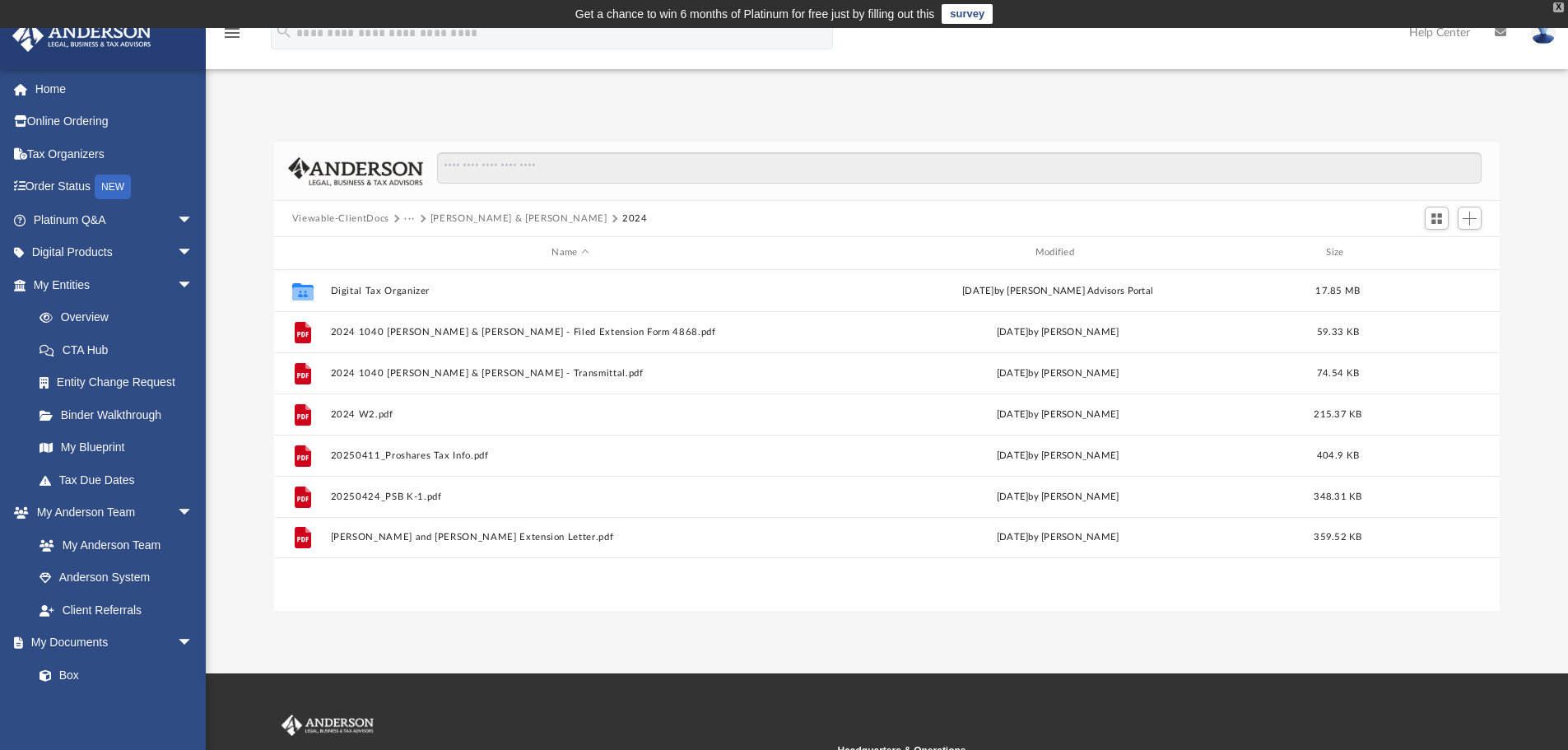
click at [1559, 5] on div "X" at bounding box center [1559, 8] width 11 height 10
